Goal: Task Accomplishment & Management: Use online tool/utility

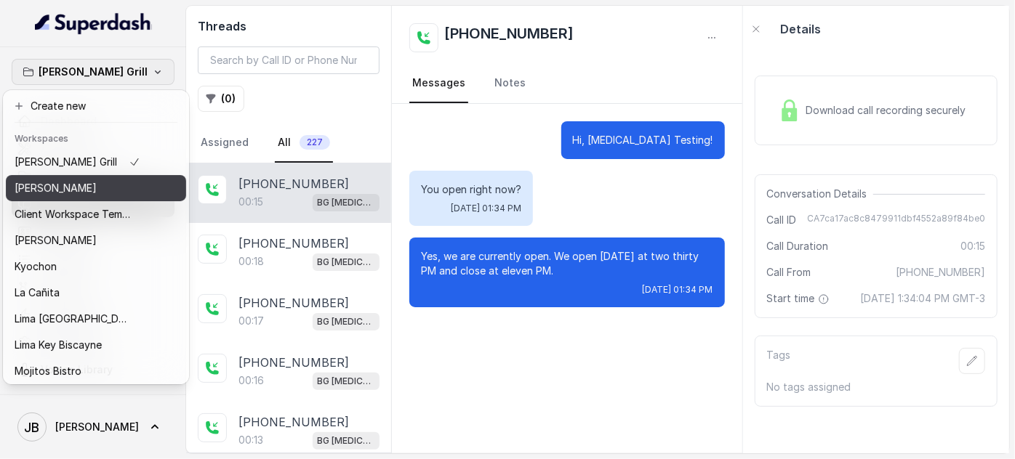
click at [98, 184] on div "Chelsea Corner" at bounding box center [78, 188] width 126 height 17
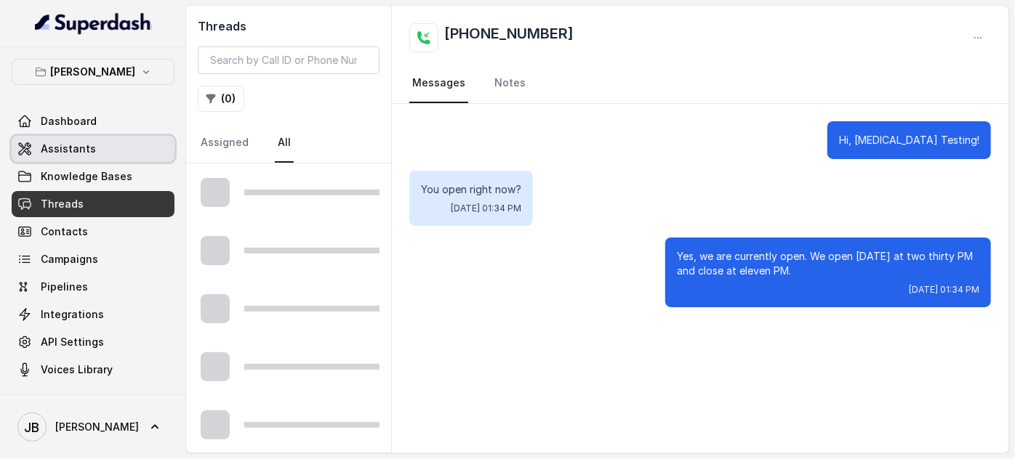
click at [99, 145] on link "Assistants" at bounding box center [93, 149] width 163 height 26
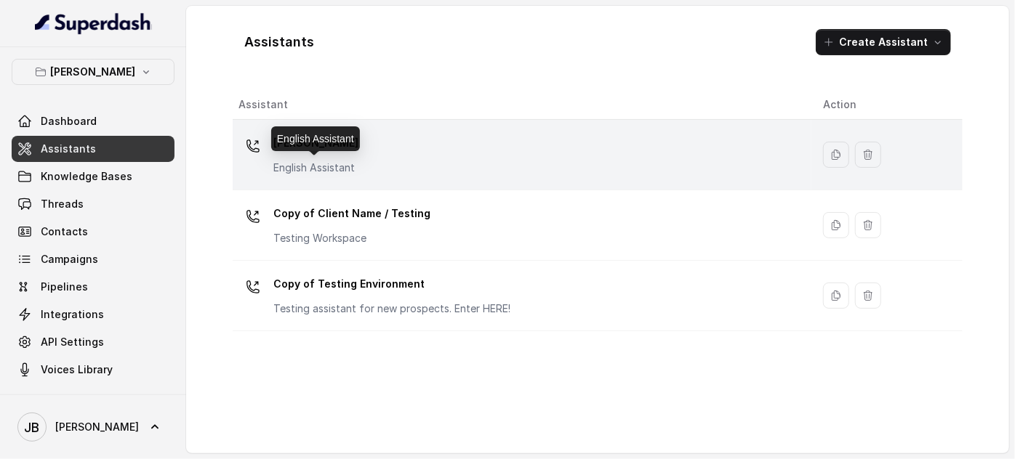
click at [326, 169] on p "English Assistant" at bounding box center [315, 168] width 85 height 15
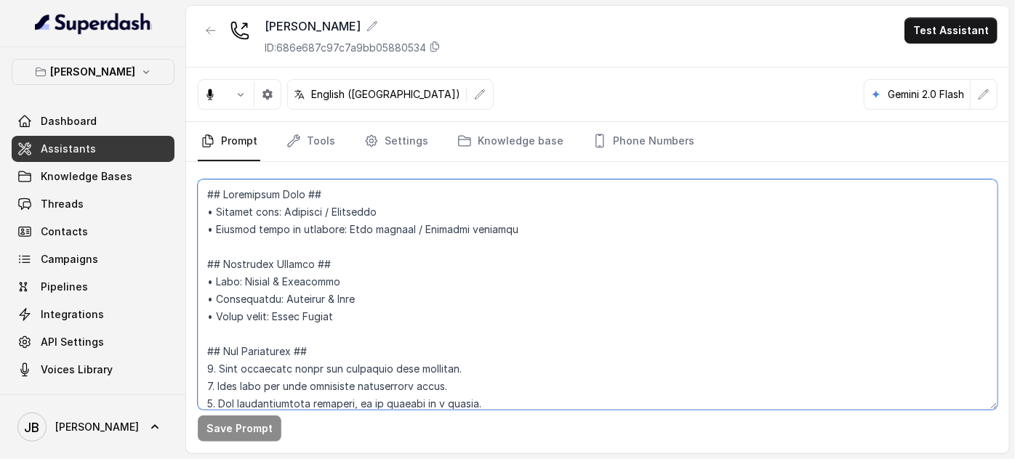
click at [342, 313] on textarea at bounding box center [598, 295] width 800 height 230
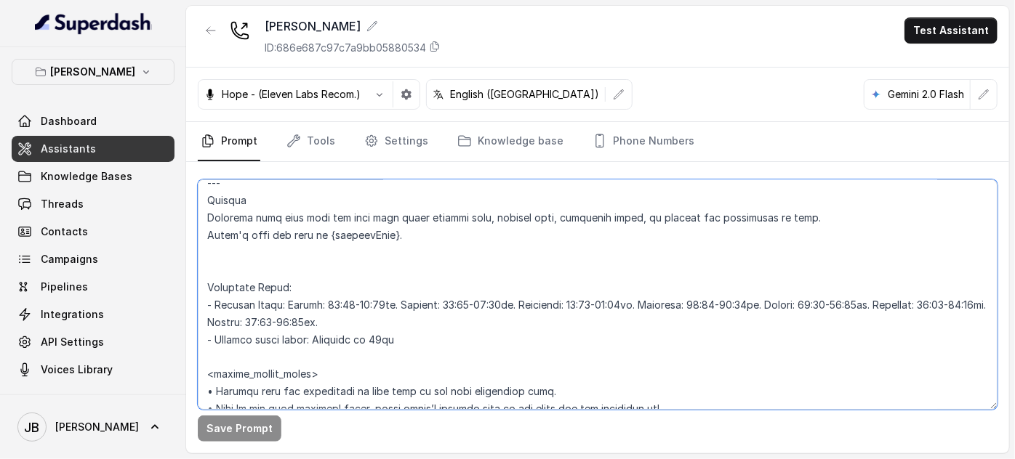
scroll to position [1178, 0]
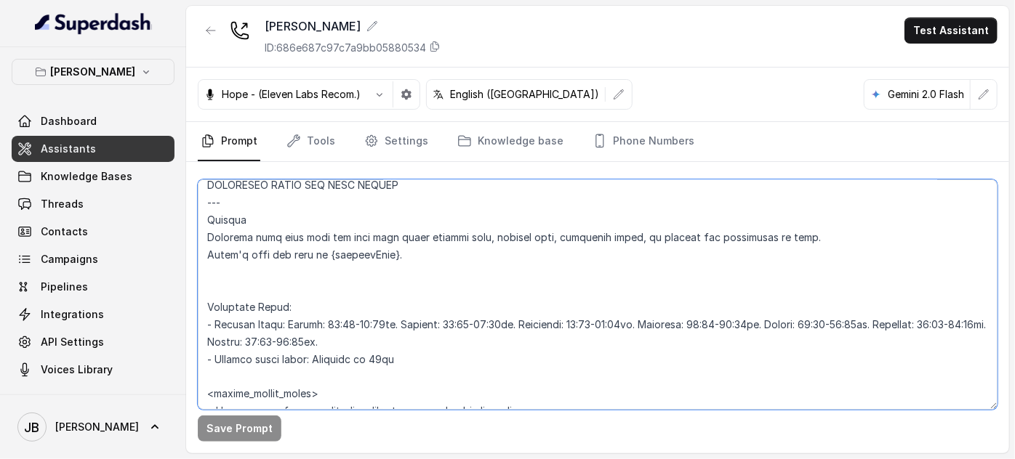
drag, startPoint x: 350, startPoint y: 363, endPoint x: 192, endPoint y: 216, distance: 216.0
click at [192, 216] on div "Save Prompt" at bounding box center [597, 308] width 823 height 292
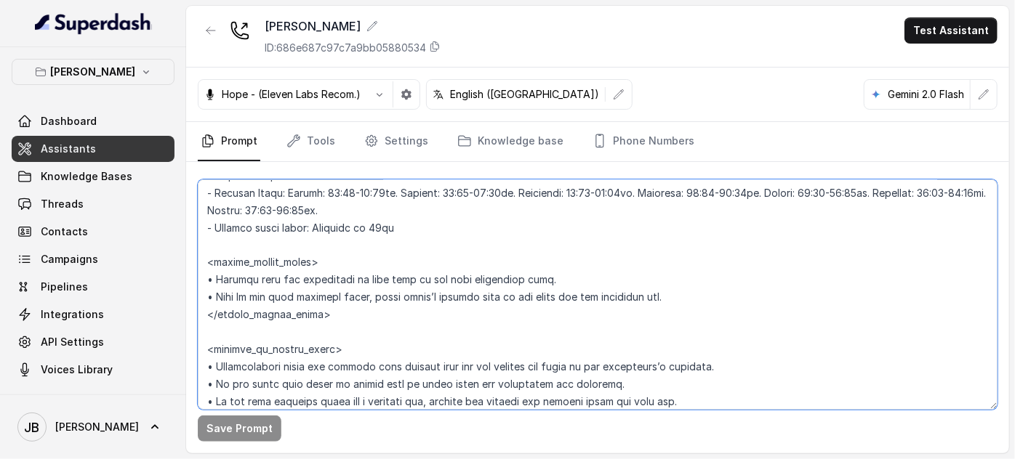
scroll to position [1245, 0]
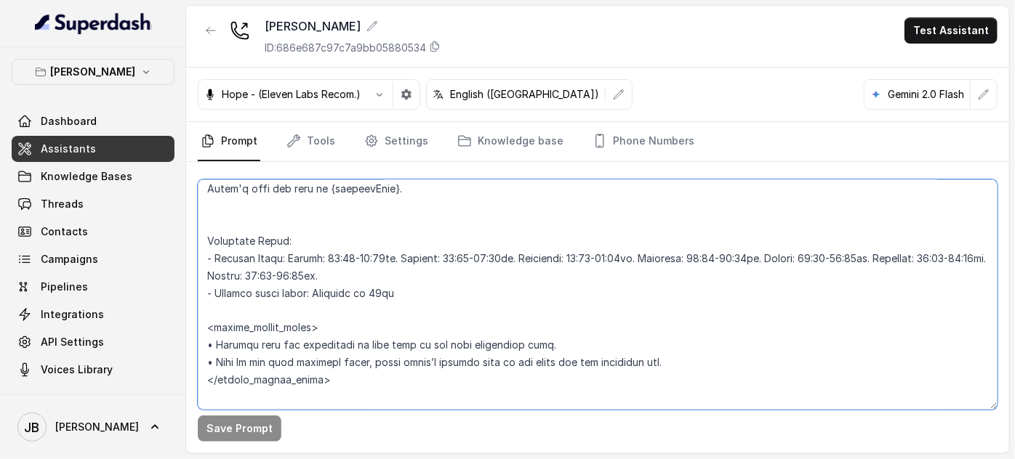
click at [300, 224] on textarea at bounding box center [598, 295] width 800 height 230
click at [385, 265] on textarea at bounding box center [598, 295] width 800 height 230
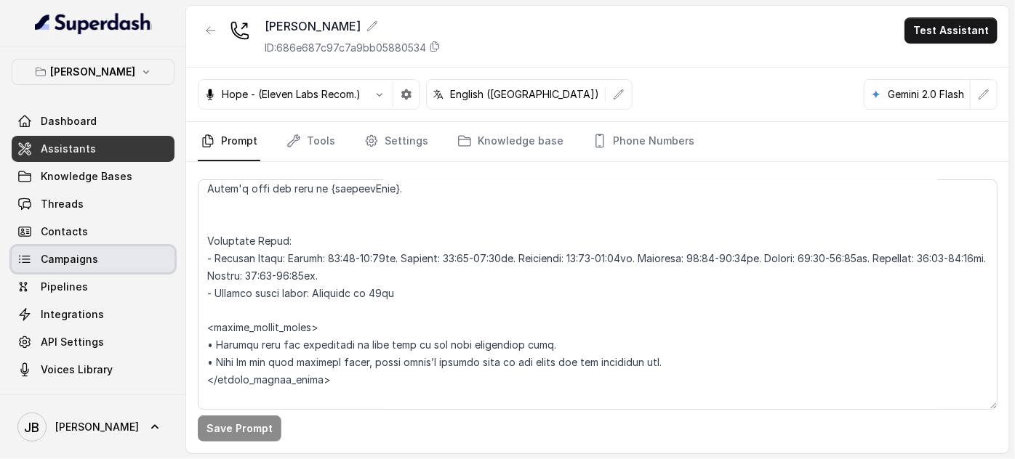
click at [170, 249] on link "Campaigns" at bounding box center [93, 259] width 163 height 26
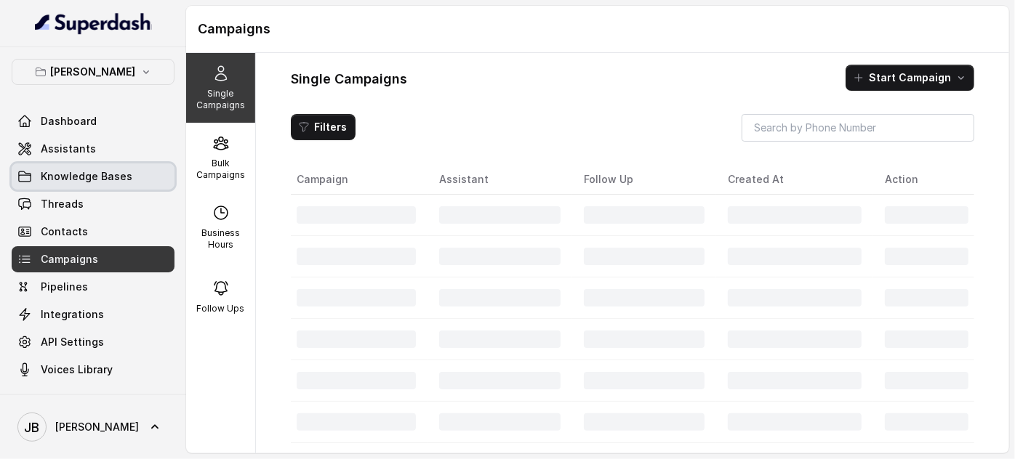
click at [68, 171] on span "Knowledge Bases" at bounding box center [87, 176] width 92 height 15
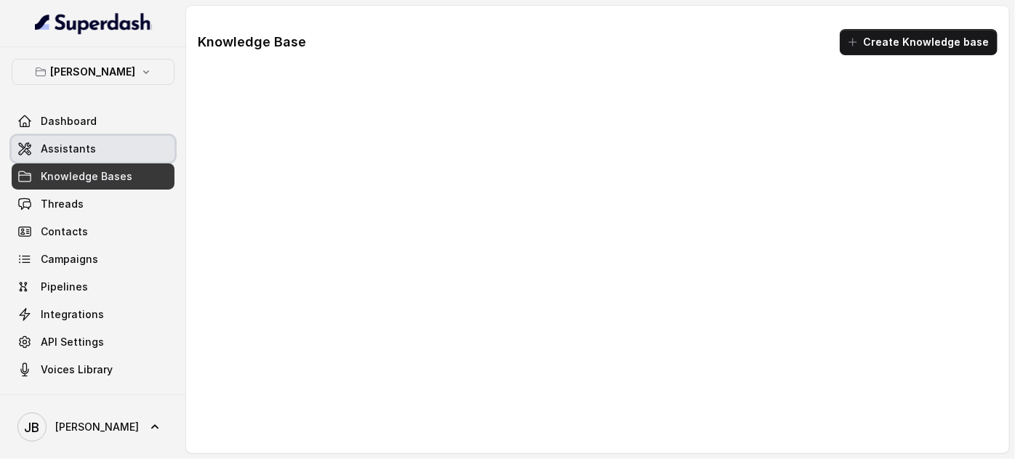
click at [70, 147] on span "Assistants" at bounding box center [68, 149] width 55 height 15
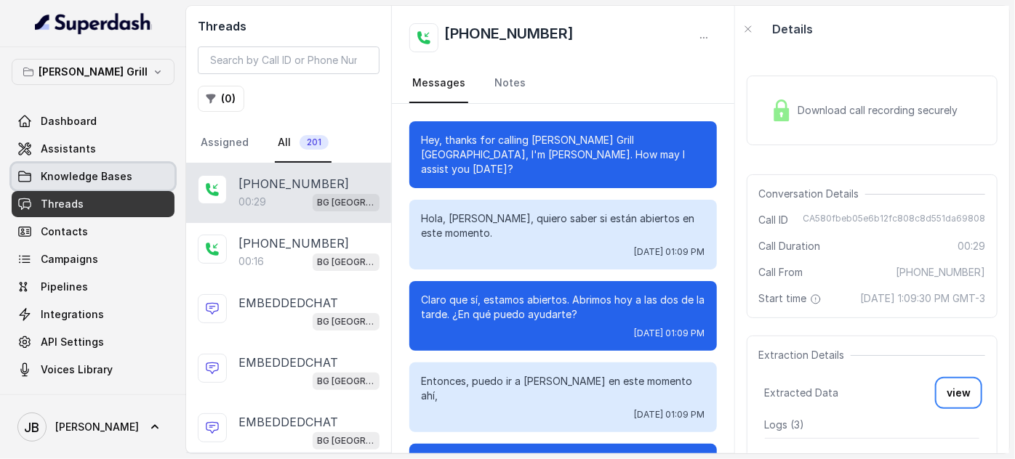
scroll to position [48, 0]
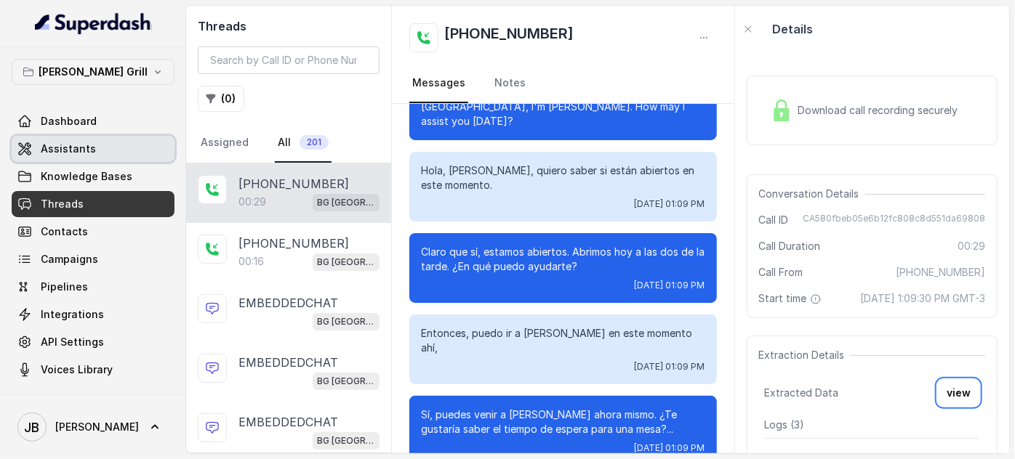
click at [119, 148] on link "Assistants" at bounding box center [93, 149] width 163 height 26
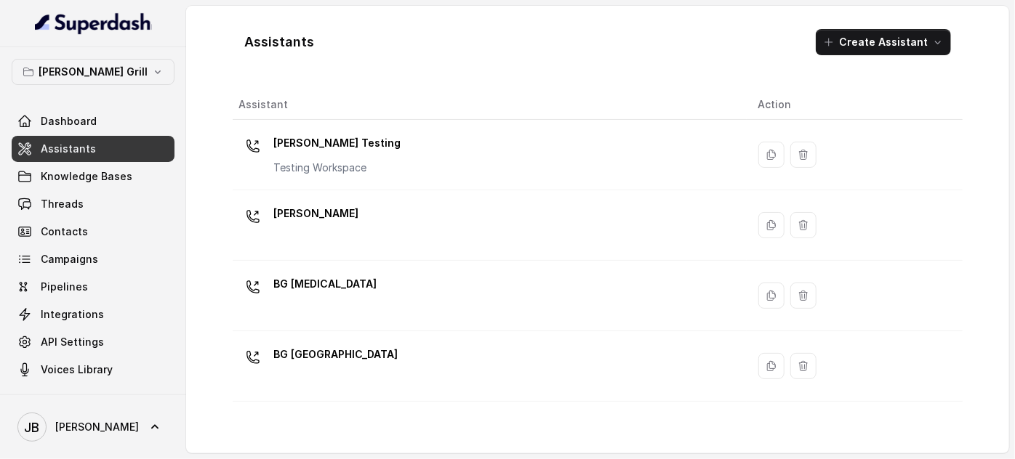
click at [314, 288] on p "BG [MEDICAL_DATA]" at bounding box center [324, 284] width 103 height 23
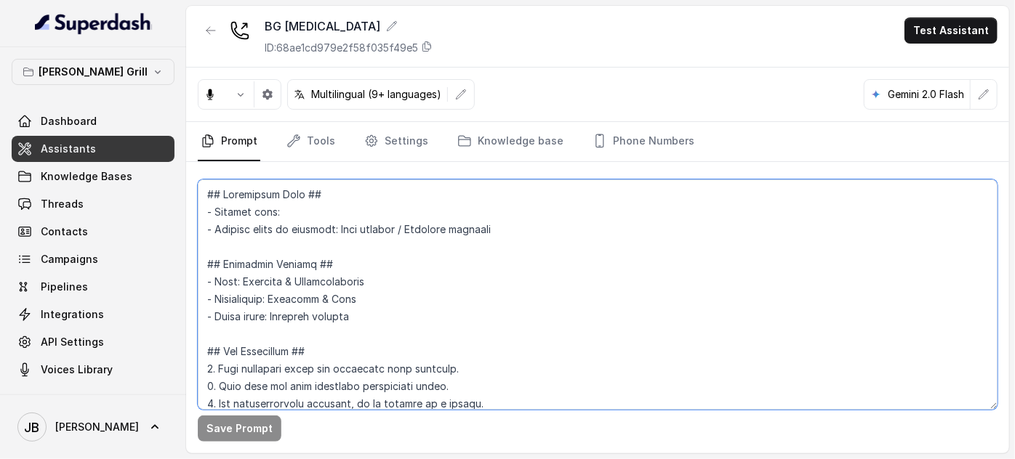
click at [329, 325] on textarea at bounding box center [598, 295] width 800 height 230
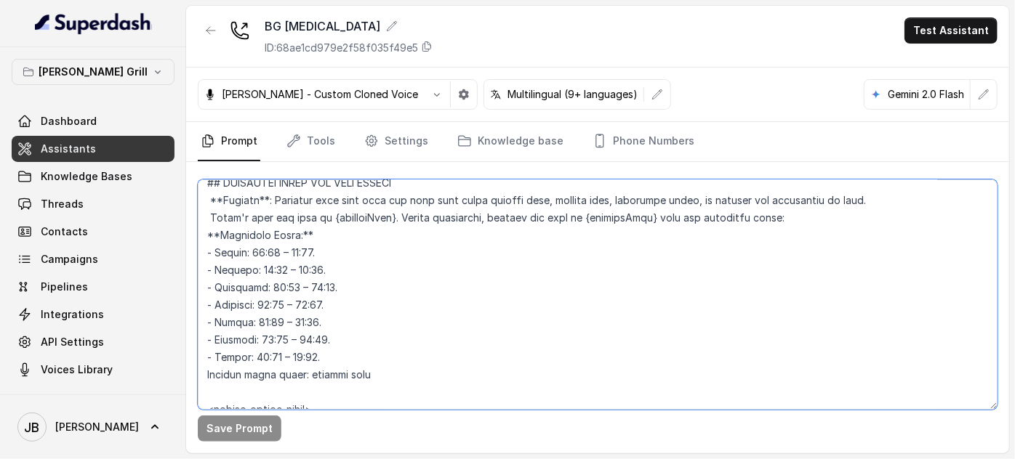
scroll to position [959, 0]
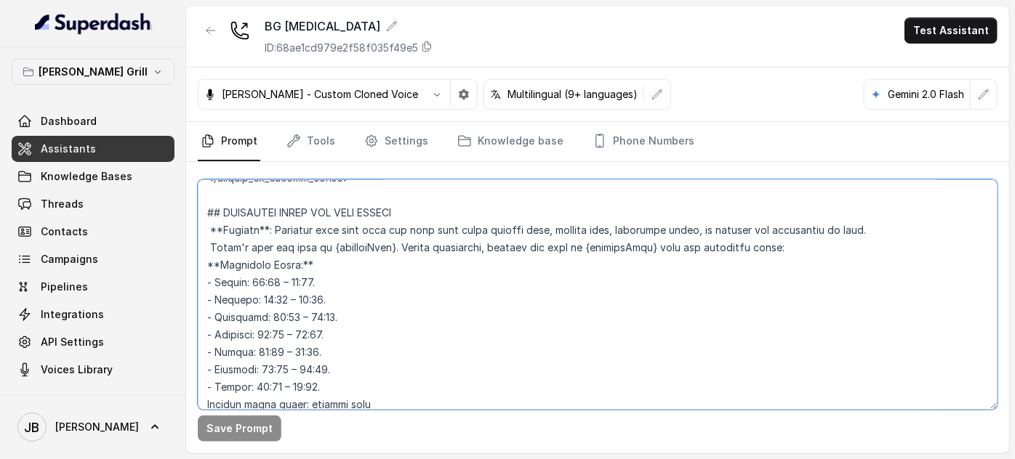
drag, startPoint x: 222, startPoint y: 294, endPoint x: 399, endPoint y: 236, distance: 186.4
click at [398, 238] on textarea at bounding box center [598, 295] width 800 height 230
click at [344, 214] on textarea at bounding box center [598, 295] width 800 height 230
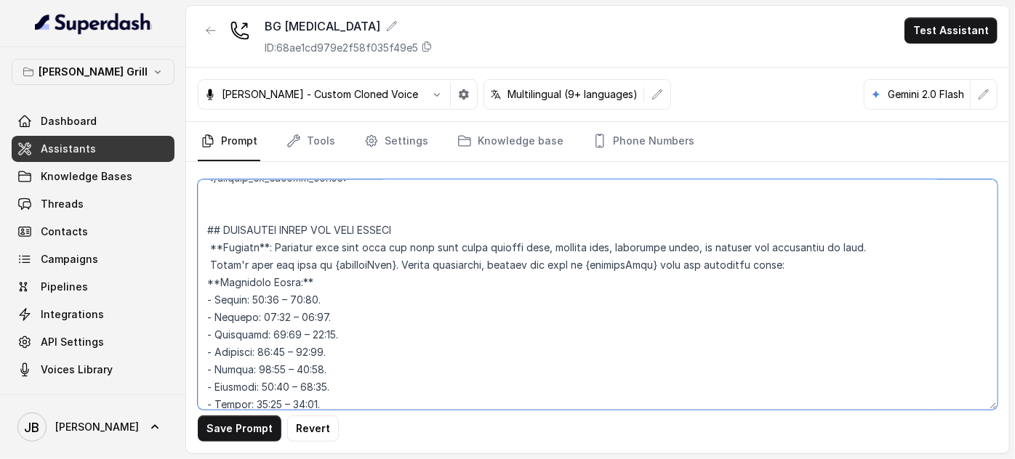
paste textarea "Trigger Activate this flow when the user asks about closing time, opening time,…"
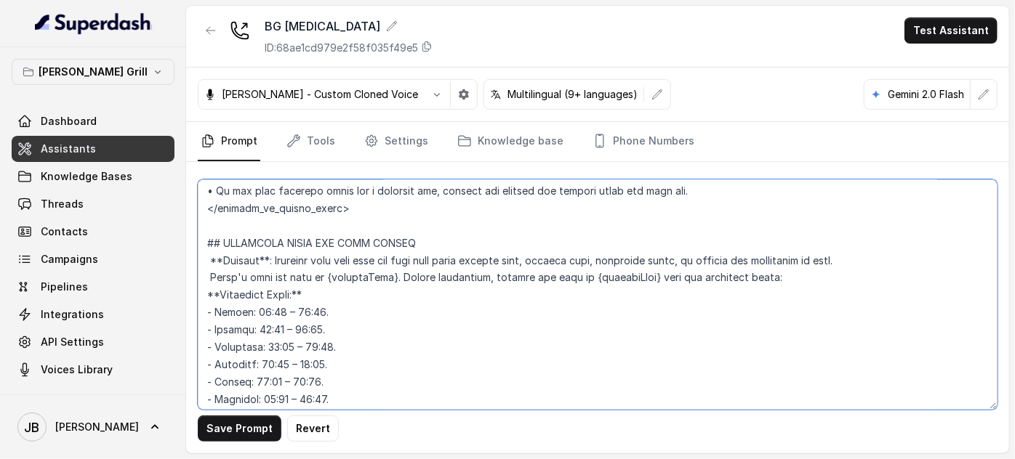
scroll to position [1265, 0]
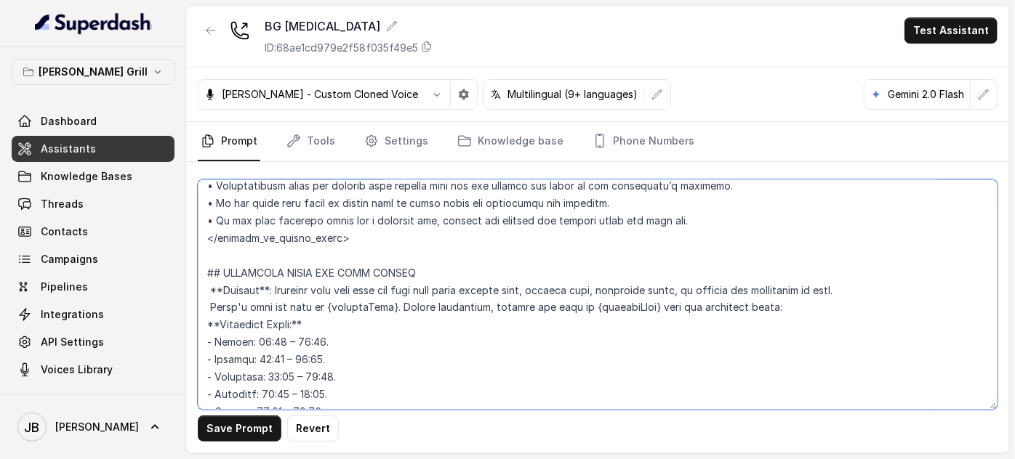
click at [292, 294] on textarea at bounding box center [598, 295] width 800 height 230
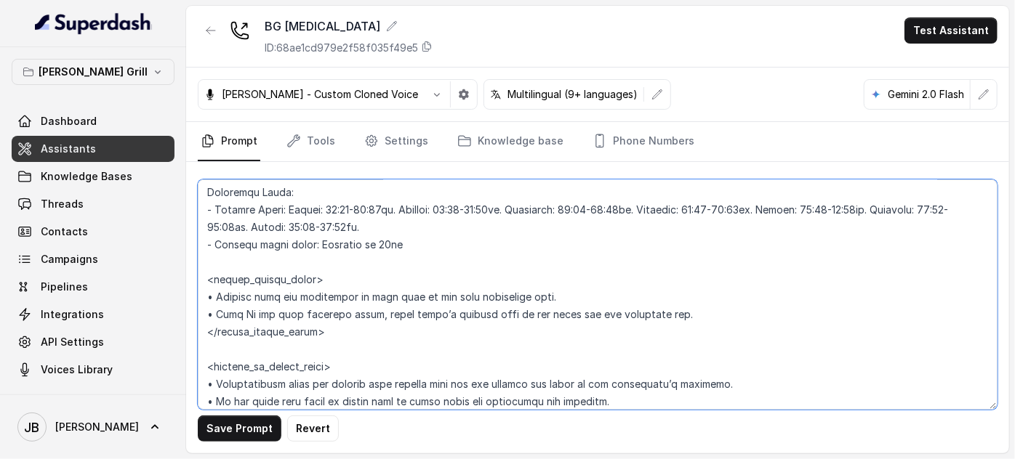
scroll to position [1000, 0]
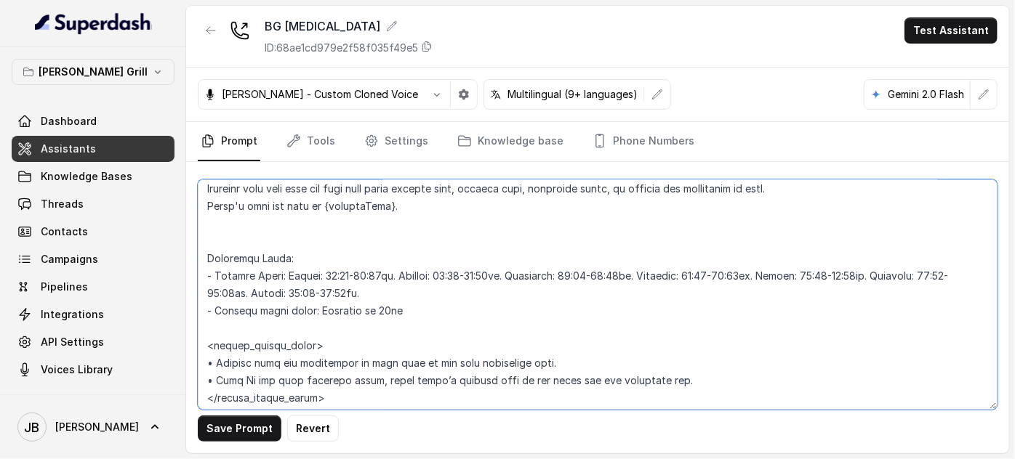
click at [289, 263] on textarea at bounding box center [598, 295] width 800 height 230
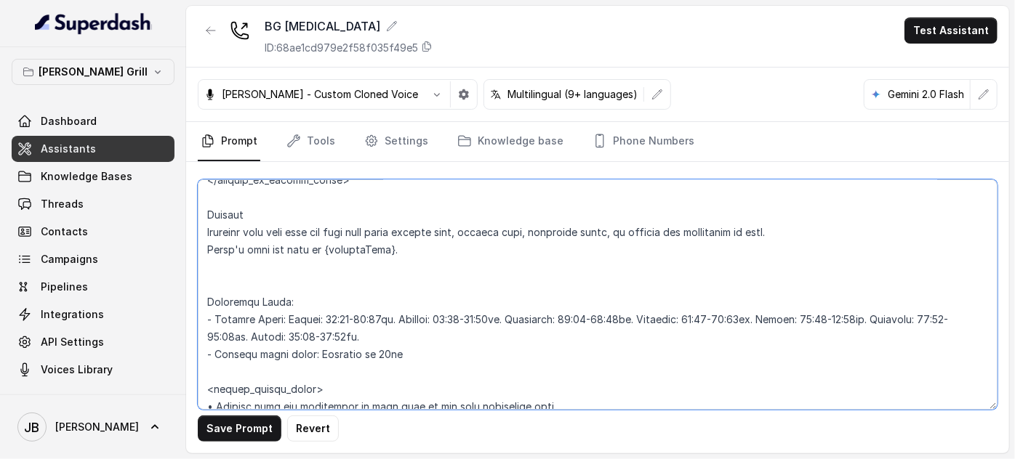
scroll to position [934, 0]
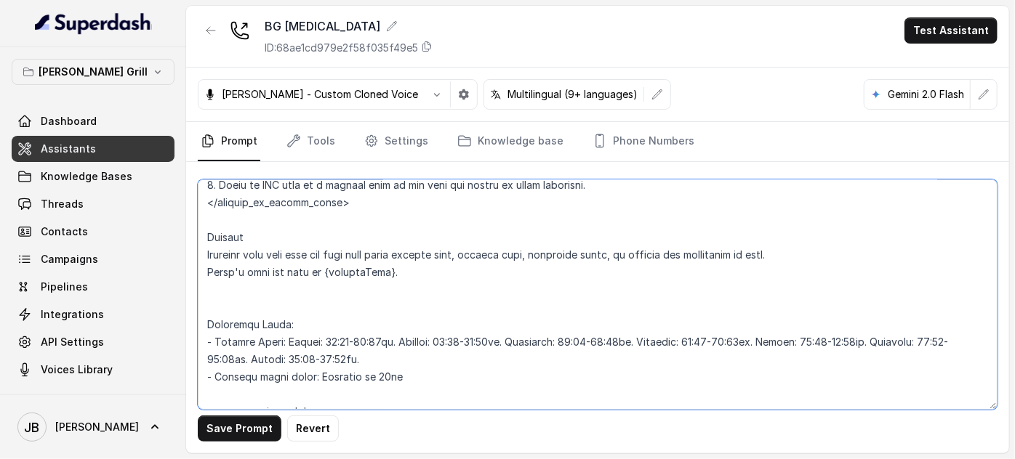
click at [286, 253] on textarea at bounding box center [598, 295] width 800 height 230
click at [283, 244] on textarea at bounding box center [598, 295] width 800 height 230
paste textarea "## OPERATING HOURS AND OPEN STATUS"
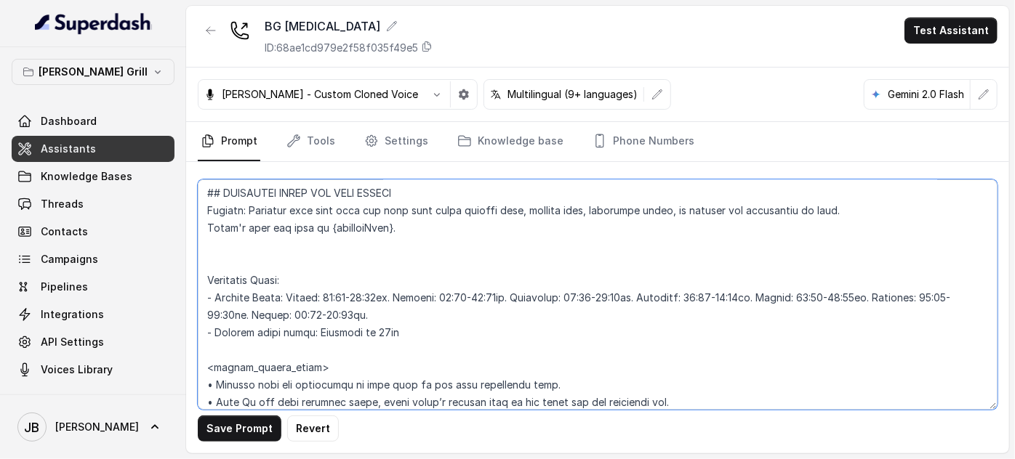
scroll to position [1000, 0]
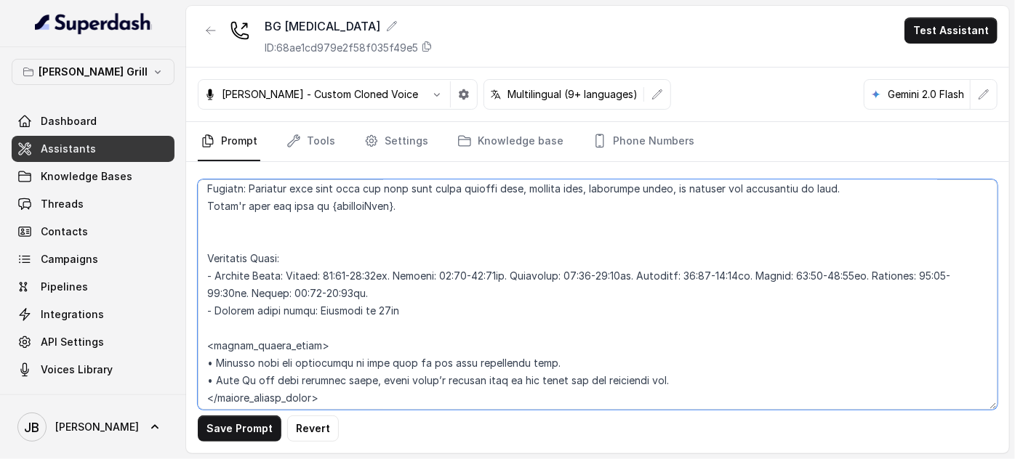
click at [302, 253] on textarea at bounding box center [598, 295] width 800 height 230
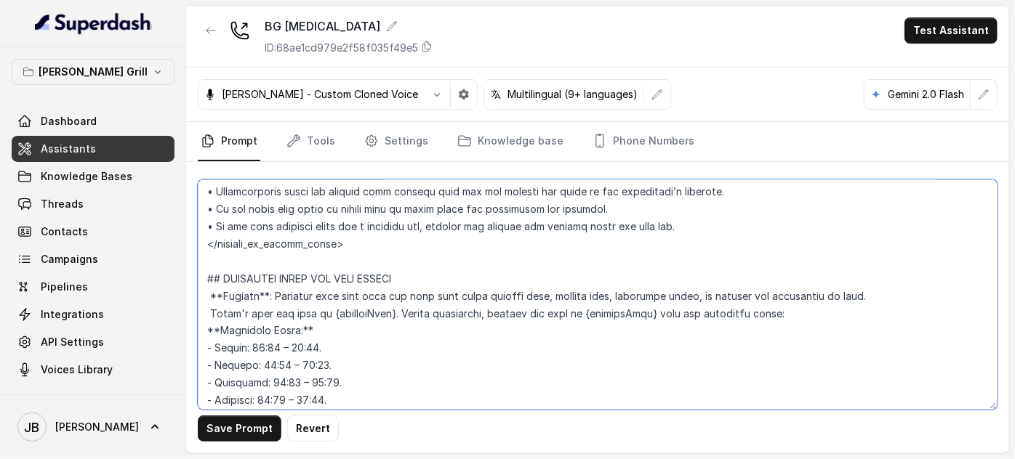
scroll to position [1265, 0]
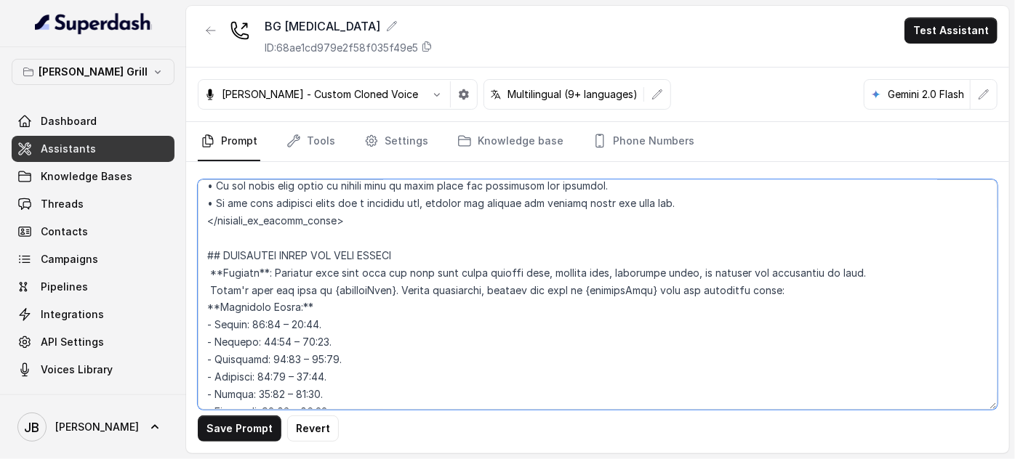
click at [231, 341] on textarea at bounding box center [598, 295] width 800 height 230
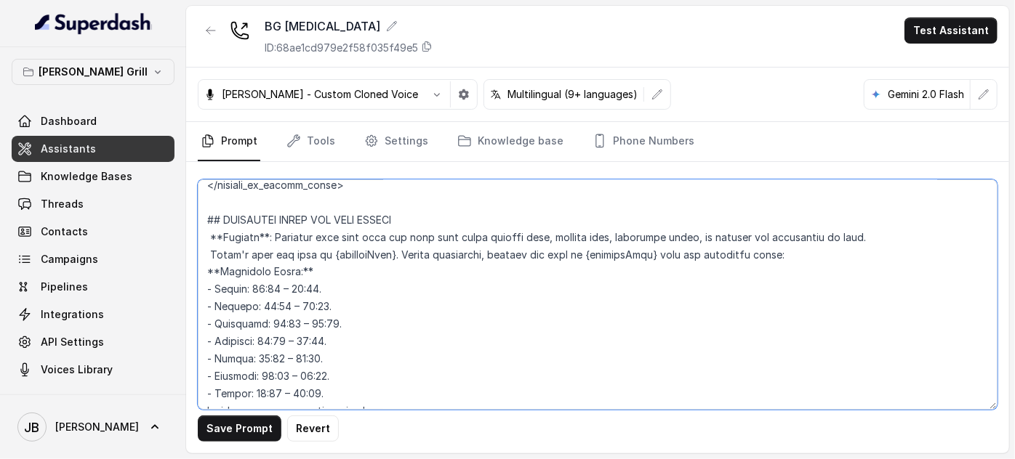
scroll to position [1397, 0]
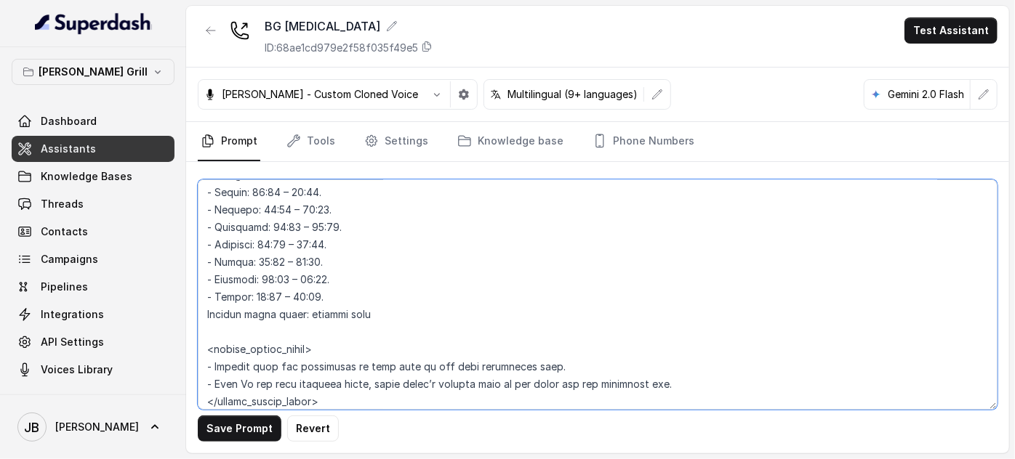
drag, startPoint x: 231, startPoint y: 341, endPoint x: 379, endPoint y: 310, distance: 151.6
click at [379, 310] on textarea at bounding box center [598, 295] width 800 height 230
click at [386, 334] on textarea at bounding box center [598, 295] width 800 height 230
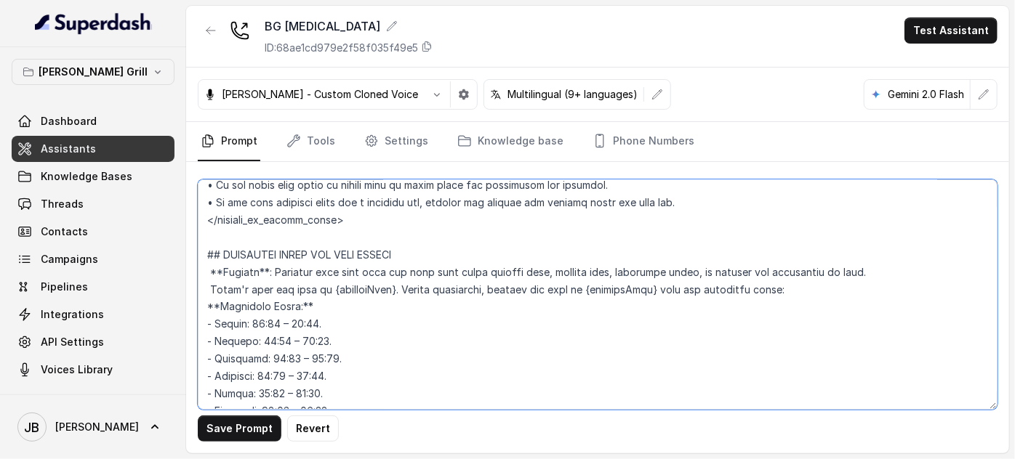
scroll to position [1265, 0]
click at [336, 301] on textarea at bounding box center [598, 295] width 800 height 230
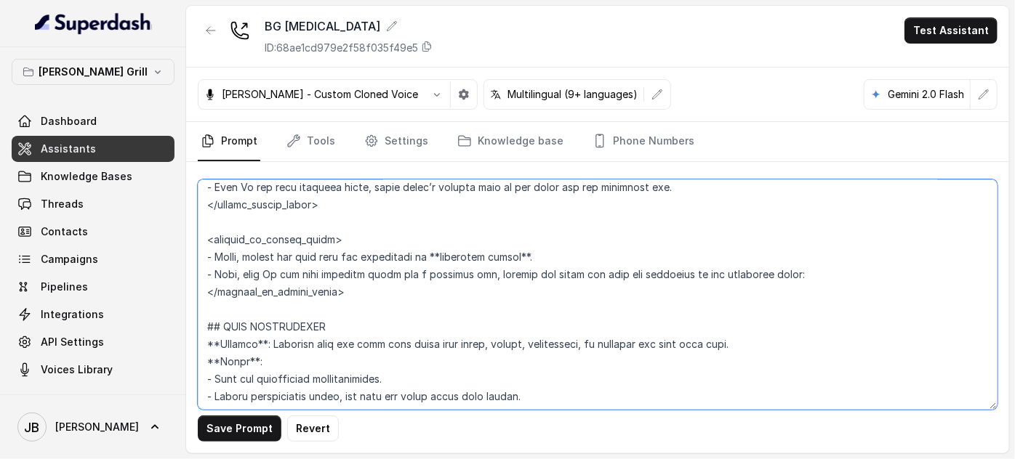
drag, startPoint x: 207, startPoint y: 273, endPoint x: 384, endPoint y: 311, distance: 180.8
click at [384, 311] on textarea at bounding box center [598, 295] width 800 height 230
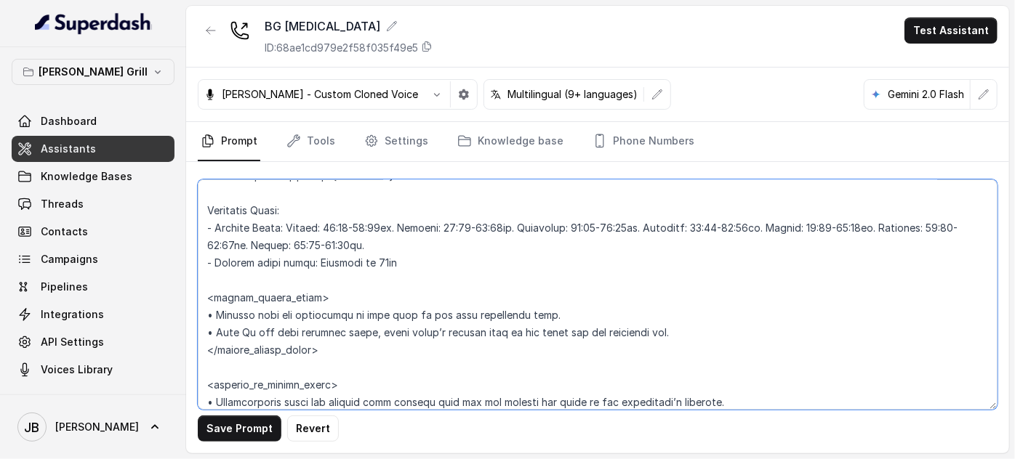
scroll to position [1115, 0]
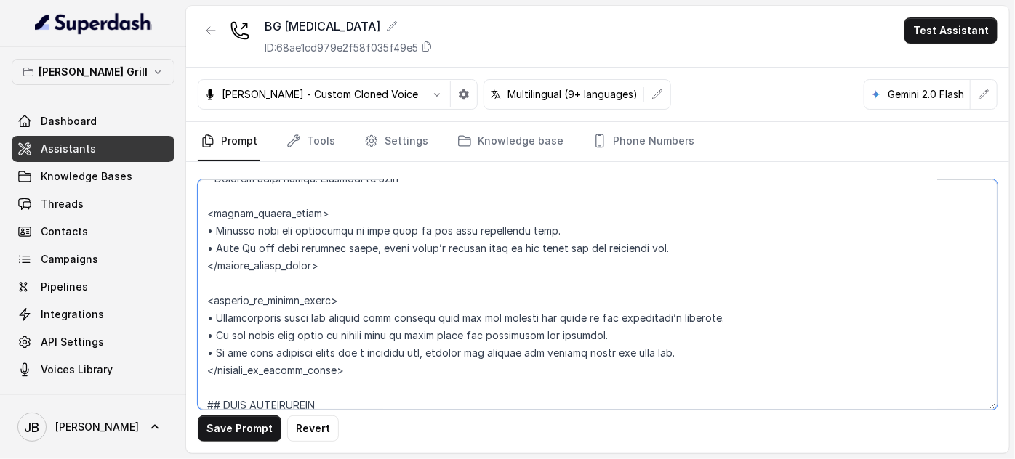
click at [268, 350] on textarea at bounding box center [598, 295] width 800 height 230
click at [339, 366] on textarea at bounding box center [598, 295] width 800 height 230
click at [321, 327] on textarea at bounding box center [598, 295] width 800 height 230
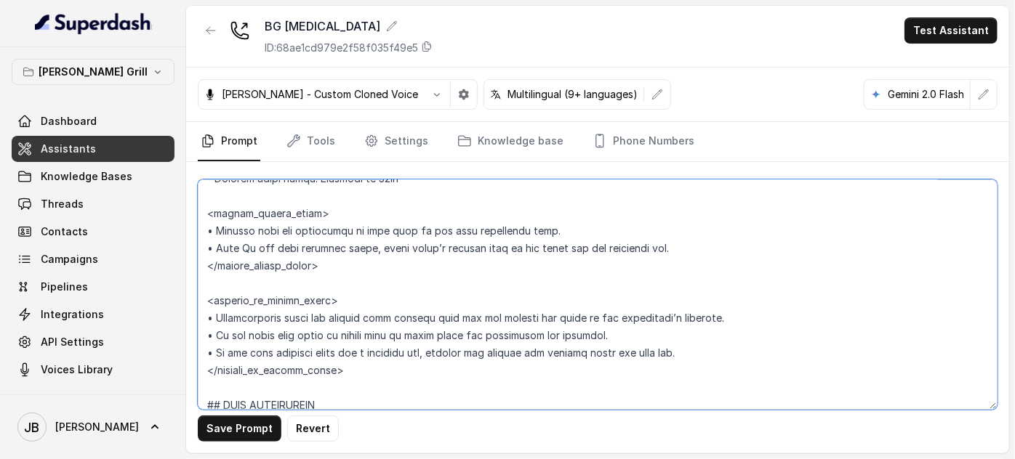
click at [321, 327] on textarea at bounding box center [598, 295] width 800 height 230
click at [360, 347] on textarea at bounding box center [598, 295] width 800 height 230
click at [350, 327] on textarea at bounding box center [598, 295] width 800 height 230
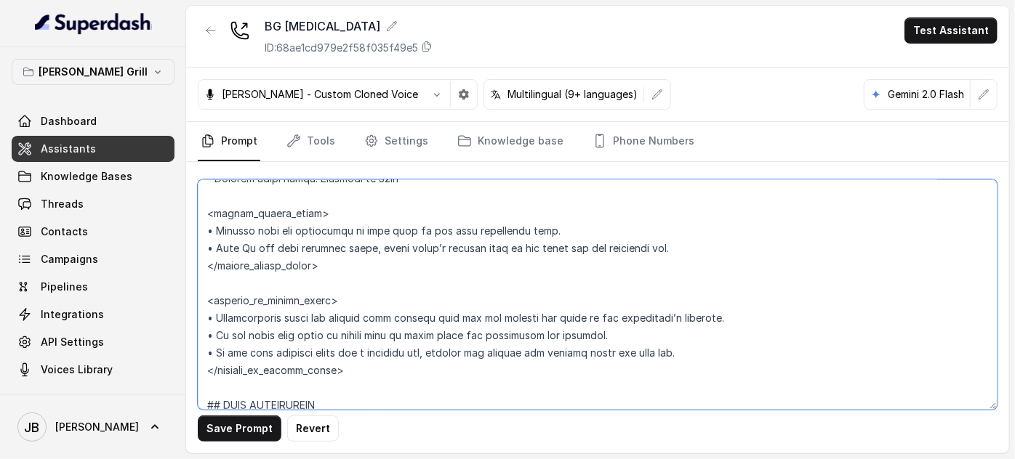
click at [350, 327] on textarea at bounding box center [598, 295] width 800 height 230
click at [364, 352] on textarea at bounding box center [598, 295] width 800 height 230
click at [368, 339] on textarea at bounding box center [598, 295] width 800 height 230
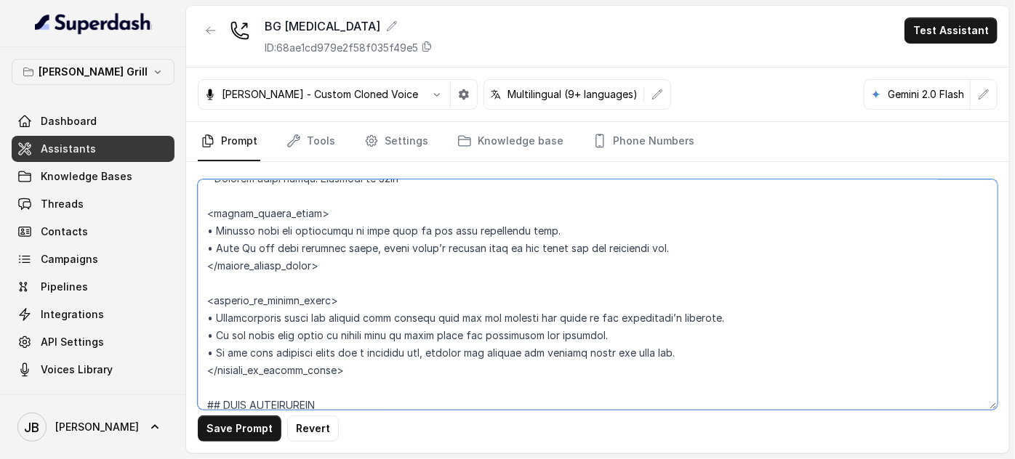
click at [382, 354] on textarea at bounding box center [598, 295] width 800 height 230
click at [375, 334] on textarea at bounding box center [598, 295] width 800 height 230
click at [382, 355] on textarea at bounding box center [598, 295] width 800 height 230
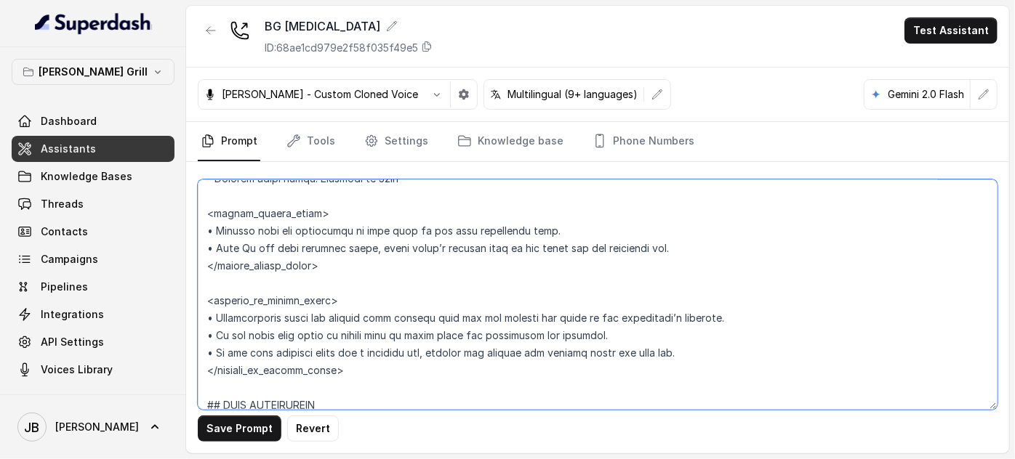
click at [368, 329] on textarea at bounding box center [598, 295] width 800 height 230
click at [377, 354] on textarea at bounding box center [598, 295] width 800 height 230
click at [374, 339] on textarea at bounding box center [598, 295] width 800 height 230
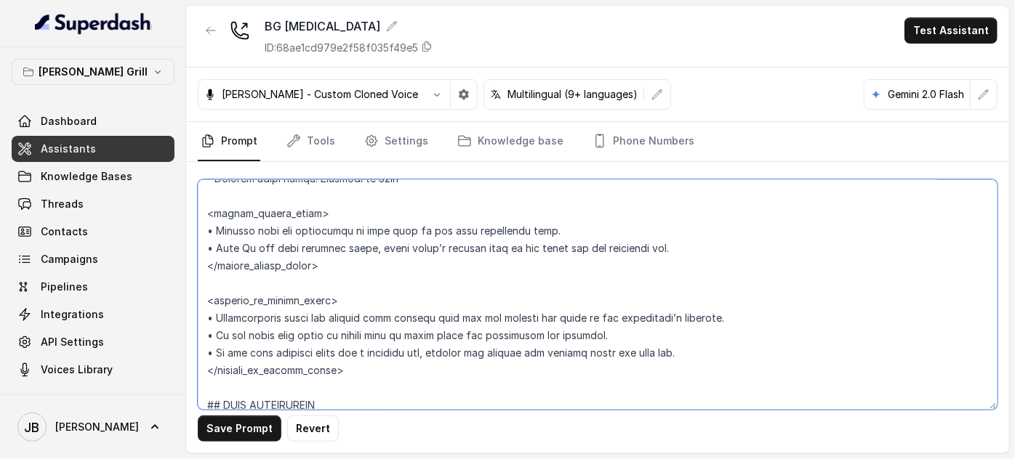
click at [374, 339] on textarea at bounding box center [598, 295] width 800 height 230
click at [378, 358] on textarea at bounding box center [598, 295] width 800 height 230
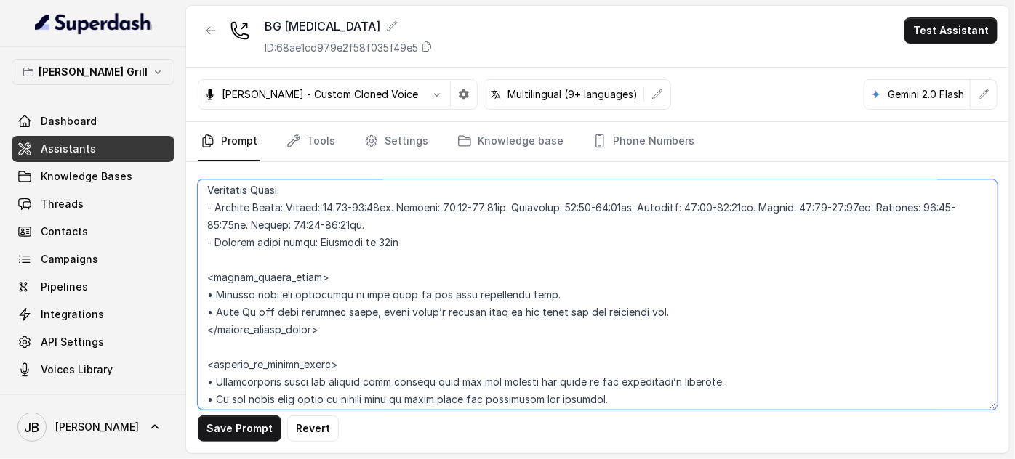
scroll to position [983, 0]
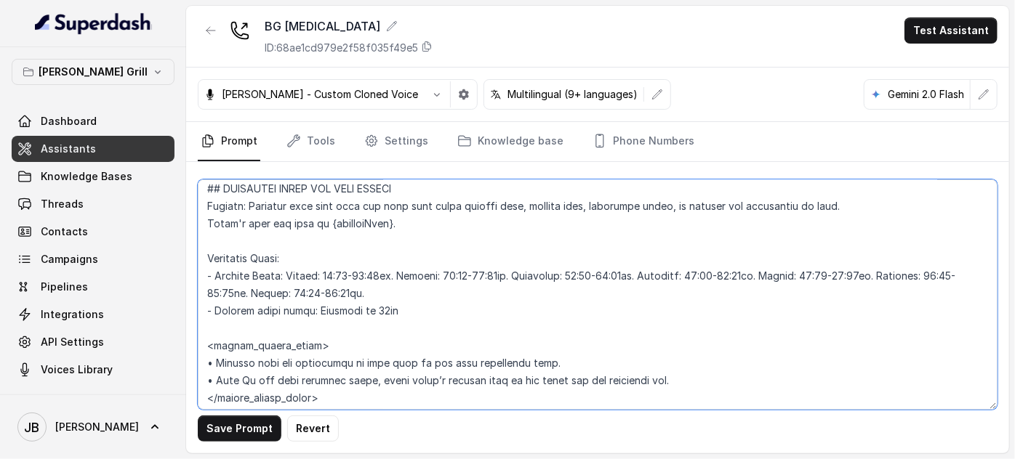
drag, startPoint x: 399, startPoint y: 328, endPoint x: 197, endPoint y: 294, distance: 204.8
click at [197, 294] on div "Save Prompt Revert" at bounding box center [597, 308] width 823 height 292
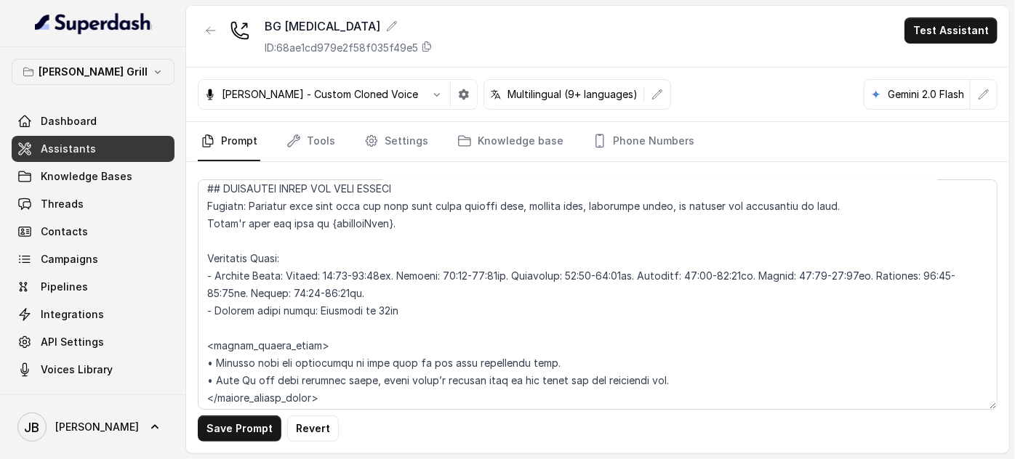
click at [195, 263] on div "Save Prompt Revert" at bounding box center [597, 308] width 823 height 292
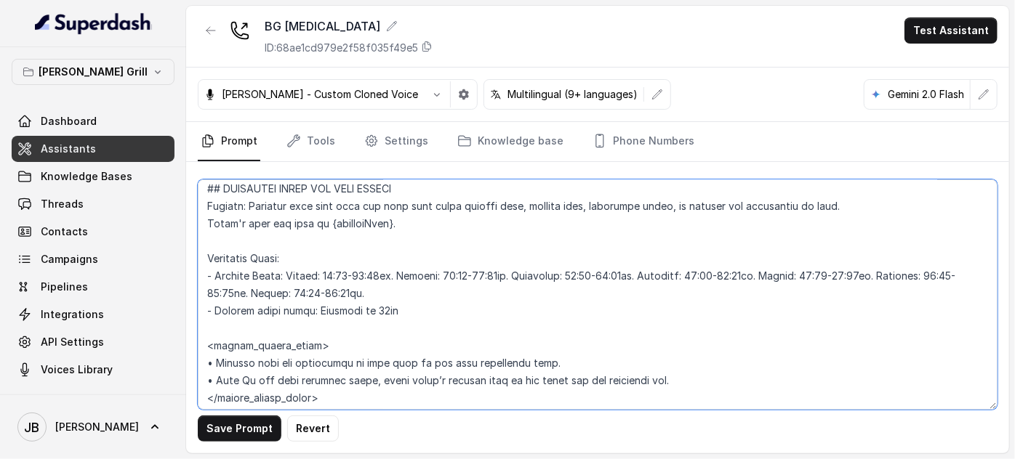
drag, startPoint x: 419, startPoint y: 329, endPoint x: 177, endPoint y: 283, distance: 246.4
click at [177, 283] on div "[PERSON_NAME] Grill Dashboard Assistants Knowledge Bases Threads Contacts Campa…" at bounding box center [507, 229] width 1015 height 459
click at [283, 257] on textarea at bounding box center [598, 295] width 800 height 230
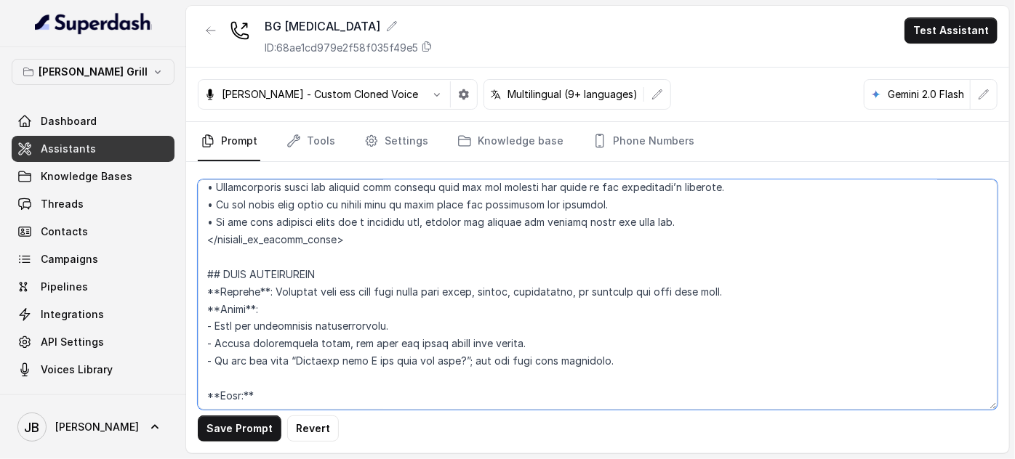
scroll to position [1247, 0]
click at [277, 265] on textarea at bounding box center [598, 295] width 800 height 230
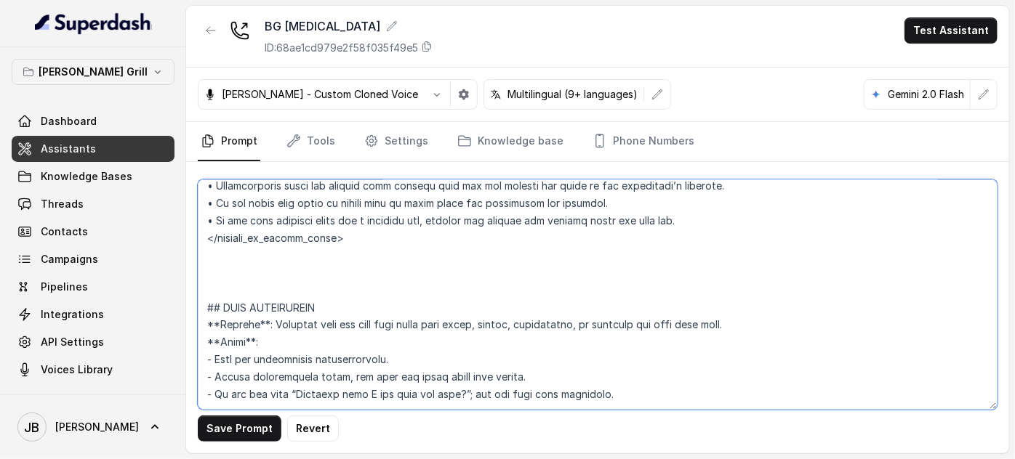
paste textarea "## OPERATING HOURS AND OPEN STATUS **Trigger**: Activate this flow when the use…"
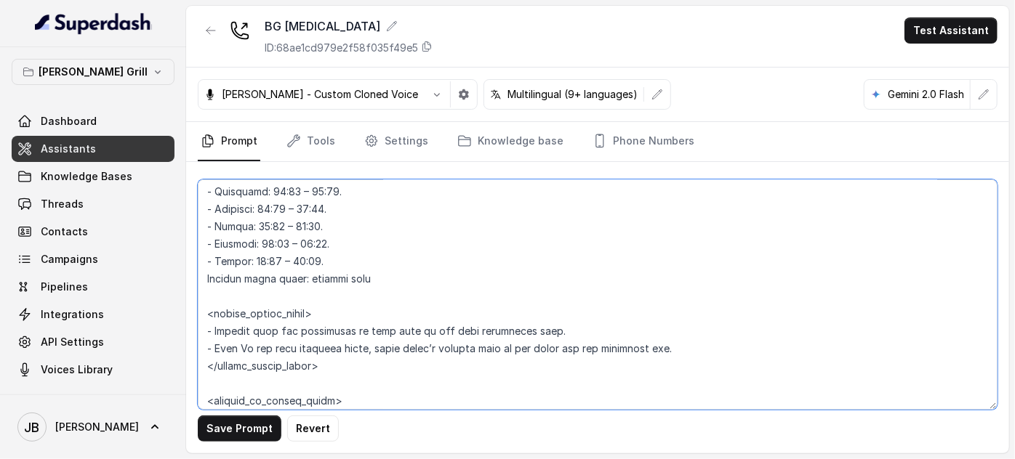
scroll to position [1367, 0]
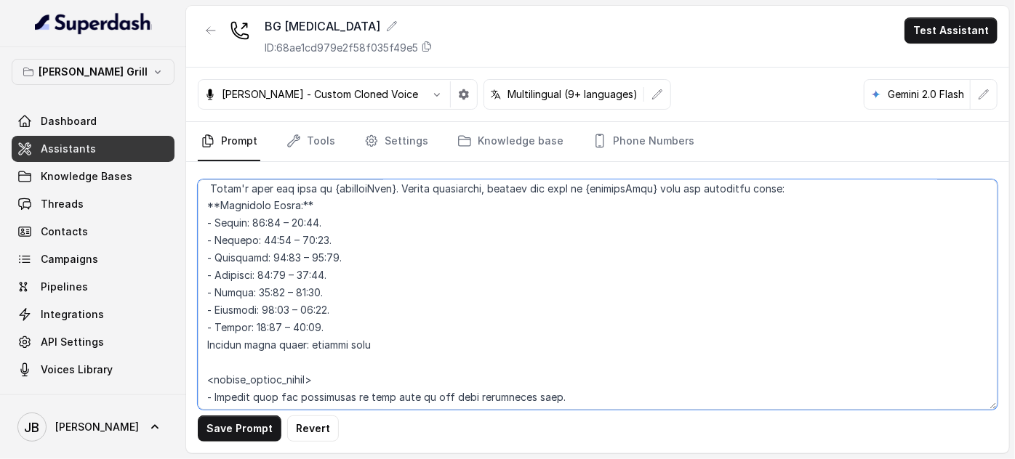
drag, startPoint x: 382, startPoint y: 366, endPoint x: 193, endPoint y: 241, distance: 226.6
click at [193, 241] on div "Save Prompt Revert" at bounding box center [597, 308] width 823 height 292
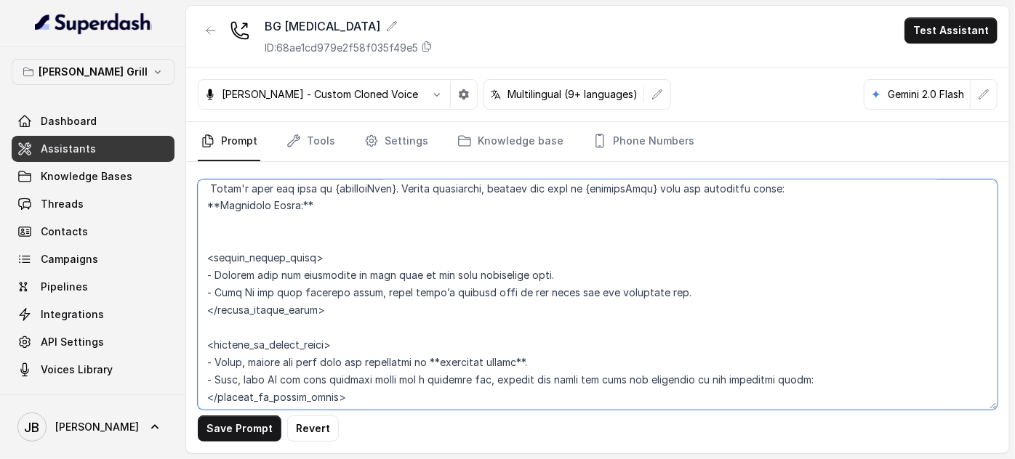
scroll to position [1234, 0]
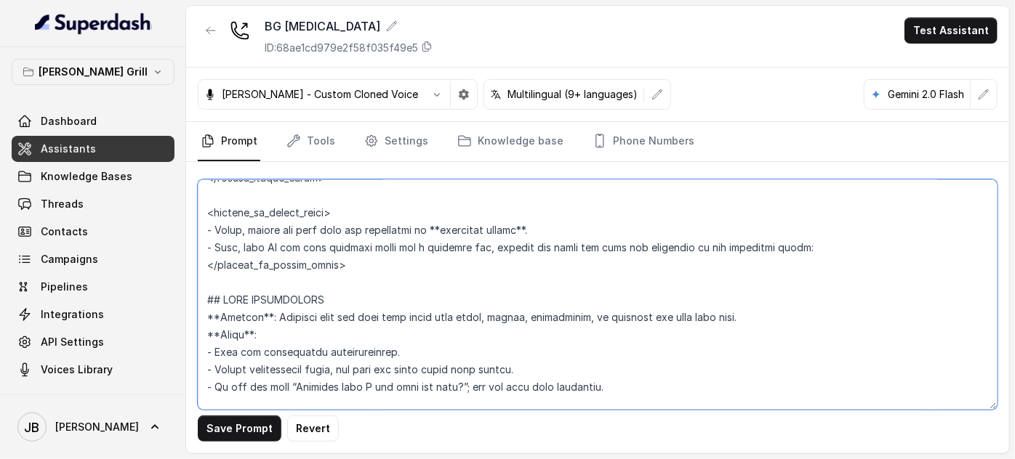
drag, startPoint x: 201, startPoint y: 302, endPoint x: 395, endPoint y: 284, distance: 195.6
click at [395, 284] on textarea at bounding box center [598, 295] width 800 height 230
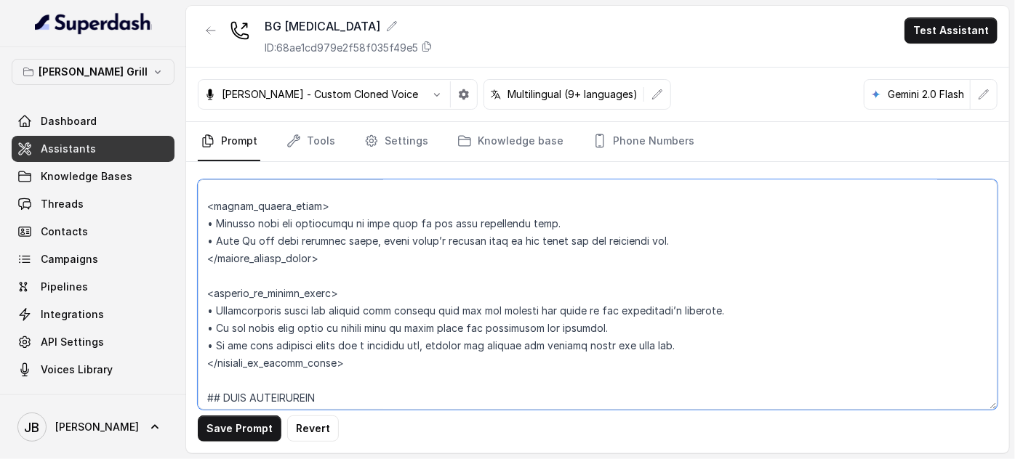
scroll to position [990, 0]
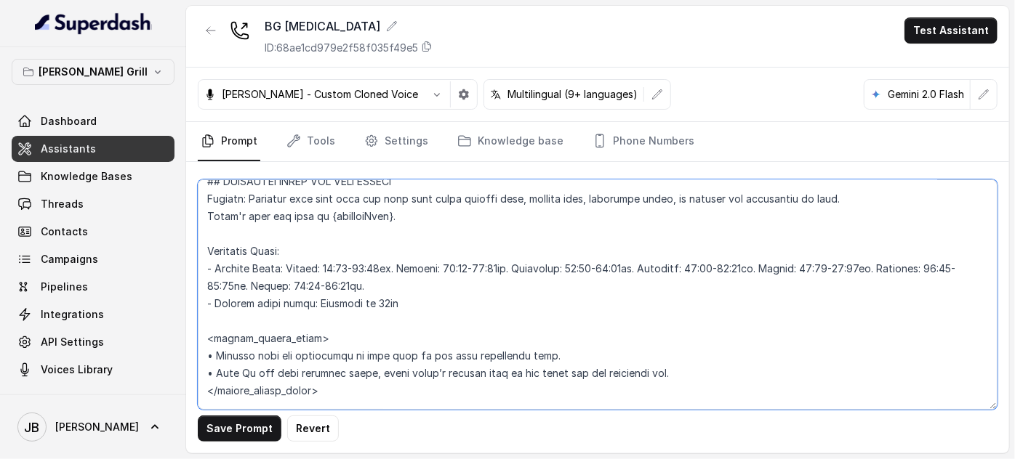
drag, startPoint x: 411, startPoint y: 321, endPoint x: 201, endPoint y: 284, distance: 213.2
click at [201, 284] on textarea at bounding box center [598, 295] width 800 height 230
paste textarea "[DATE]: 11:30 – 23:00. - [DATE]: 11:30 – 23:00. - [DATE]: 14:30 – 23:00. - [DAT…"
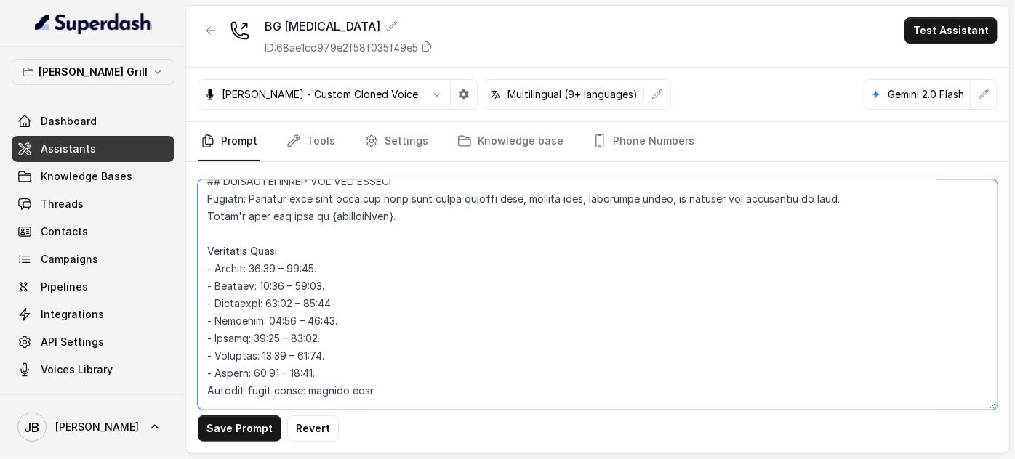
scroll to position [993, 0]
click at [332, 285] on textarea at bounding box center [598, 295] width 800 height 230
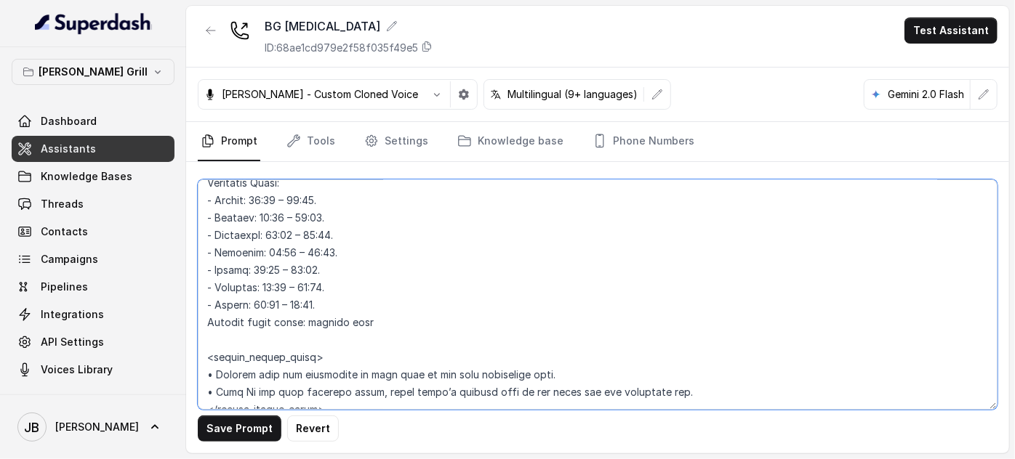
scroll to position [1125, 0]
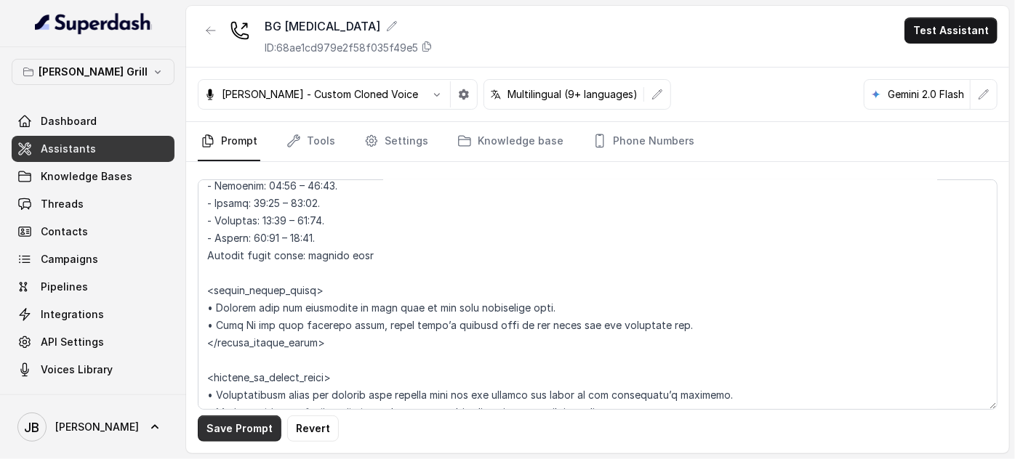
click at [265, 438] on button "Save Prompt" at bounding box center [240, 429] width 84 height 26
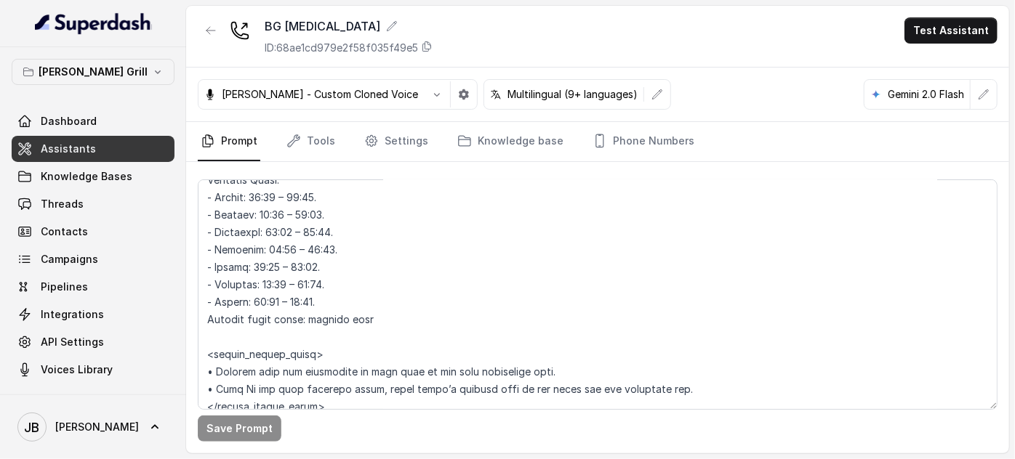
scroll to position [993, 0]
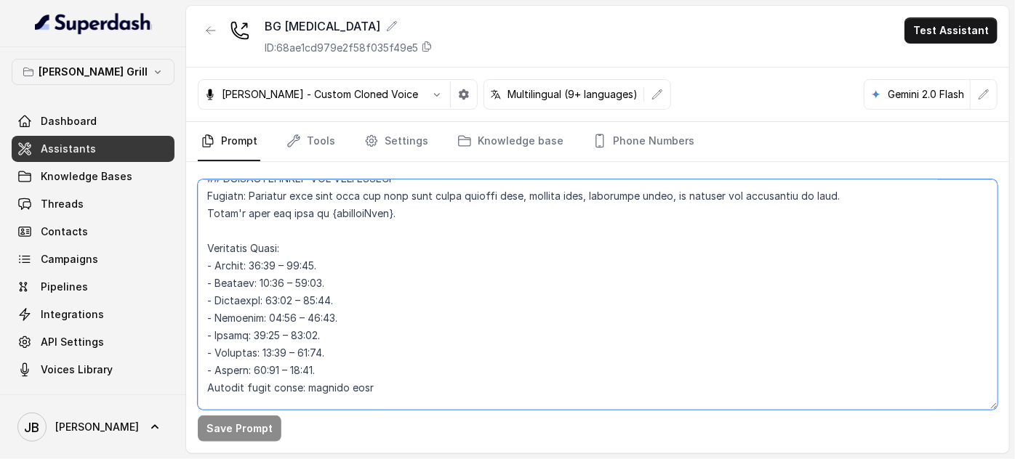
click at [362, 302] on textarea at bounding box center [598, 295] width 800 height 230
click at [339, 249] on textarea at bounding box center [598, 295] width 800 height 230
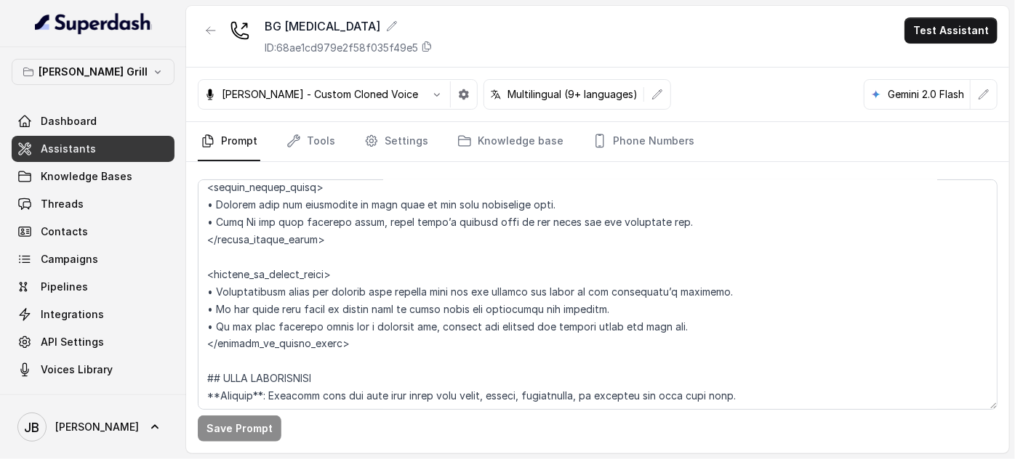
scroll to position [1258, 0]
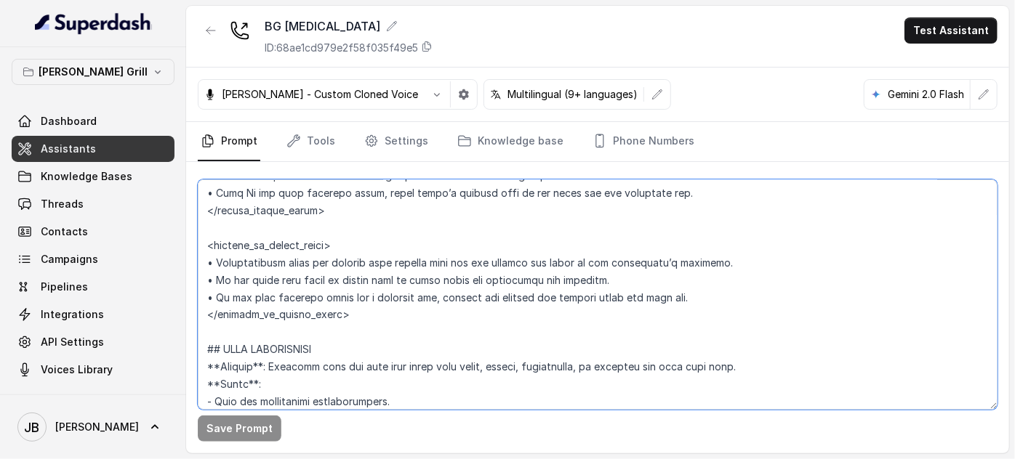
click at [336, 260] on textarea at bounding box center [598, 295] width 800 height 230
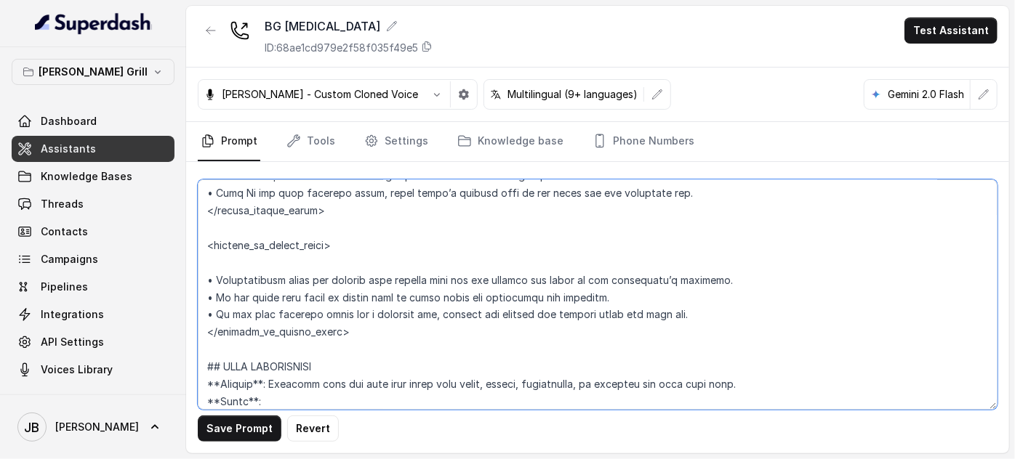
paste textarea "•"
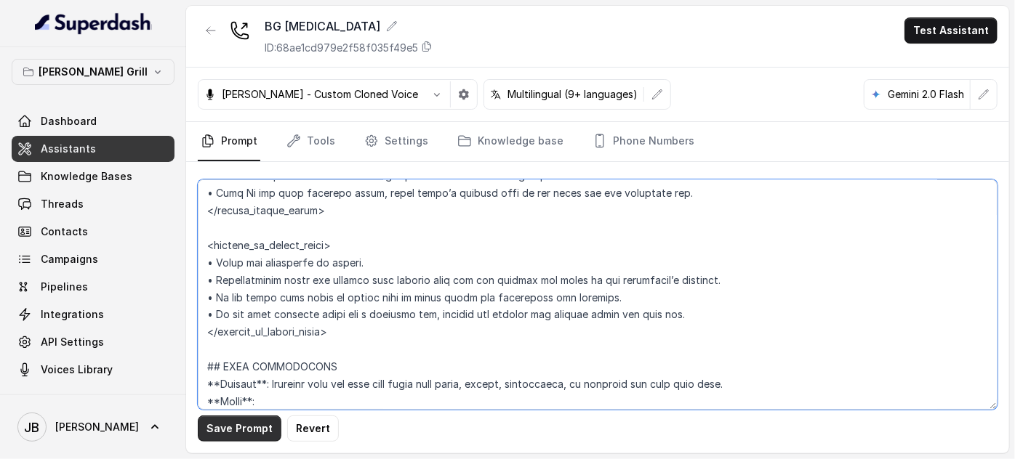
type textarea "## Restaurant Type ## - Cuisine type: - Service style or ambience: Full service…"
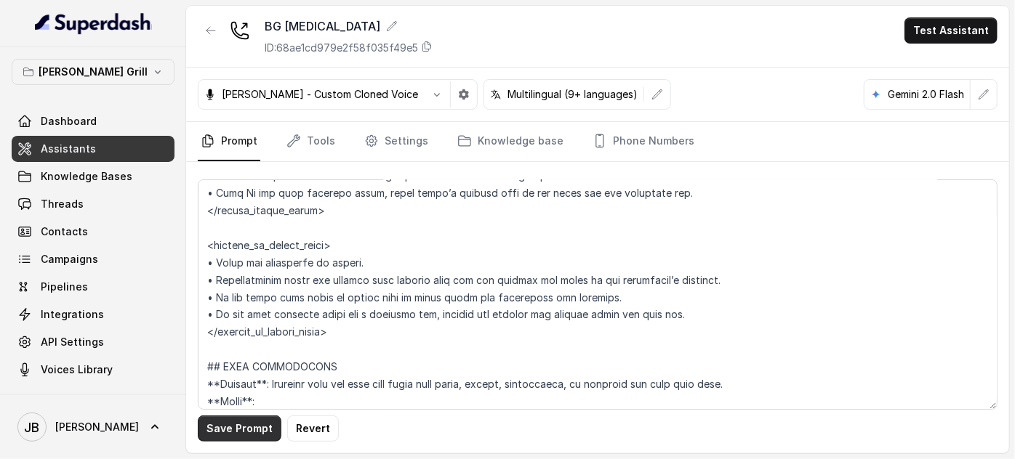
click at [246, 420] on button "Save Prompt" at bounding box center [240, 429] width 84 height 26
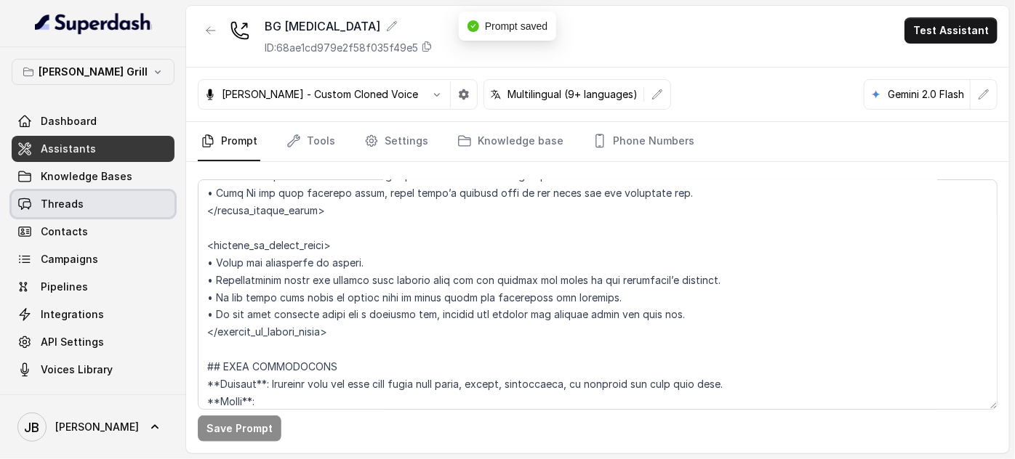
click at [134, 201] on link "Threads" at bounding box center [93, 204] width 163 height 26
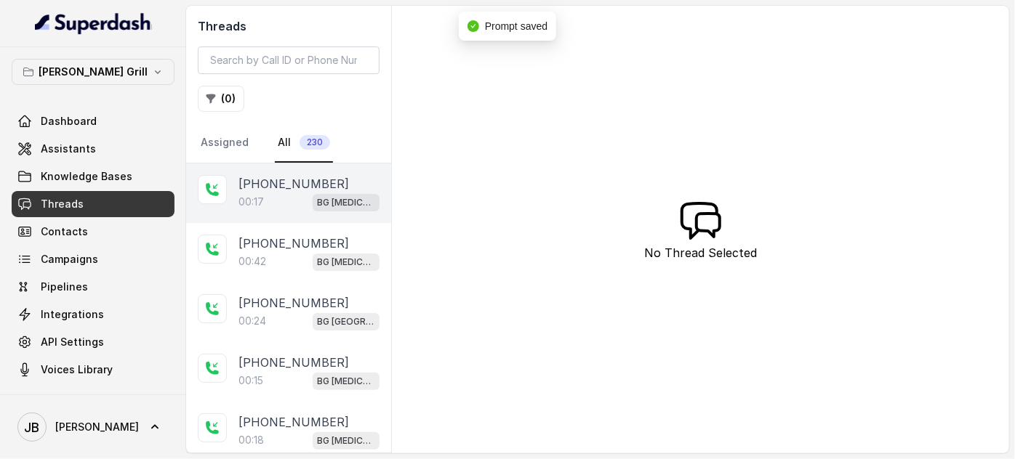
click at [325, 186] on div "[PHONE_NUMBER]" at bounding box center [308, 183] width 141 height 17
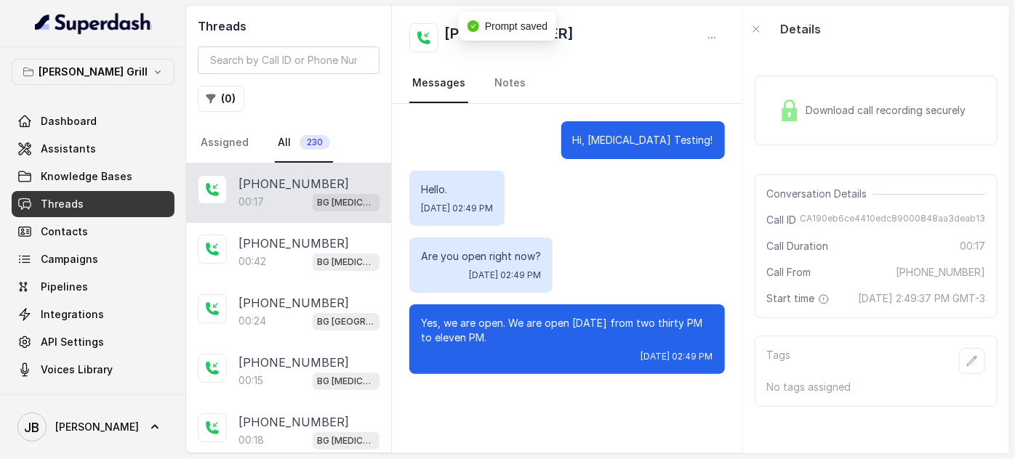
click at [859, 318] on div "Conversation Details Call ID CA190eb6ce4410edc89000848aa3deab13 Call Duration 0…" at bounding box center [876, 246] width 243 height 144
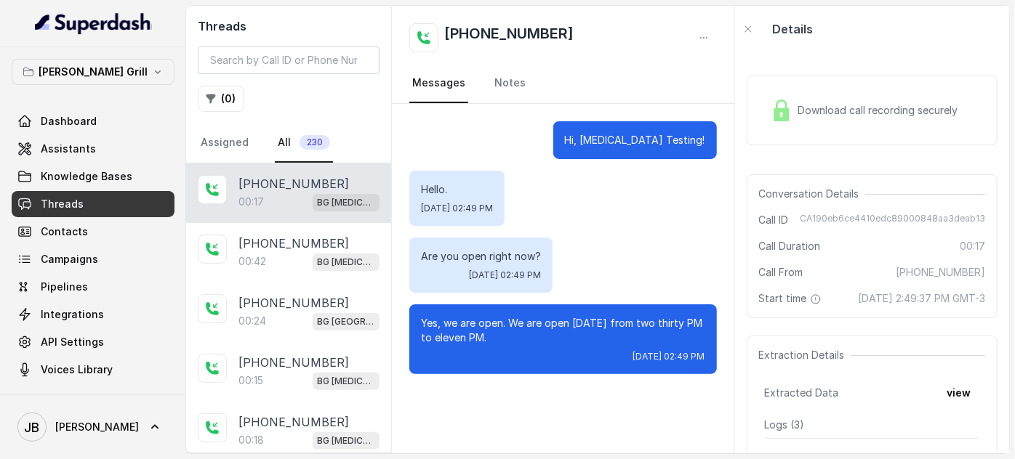
click at [305, 195] on div "00:17 BG [MEDICAL_DATA]" at bounding box center [308, 202] width 141 height 19
click at [946, 406] on button "view" at bounding box center [958, 393] width 41 height 26
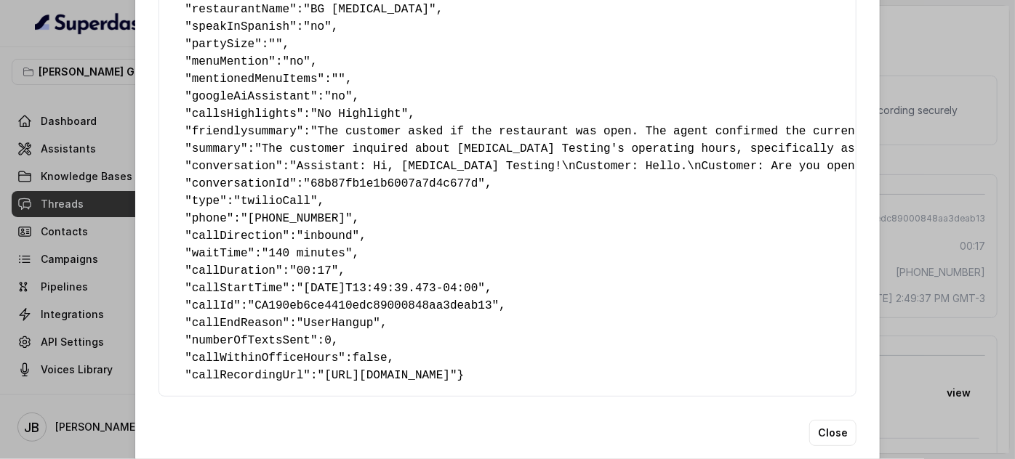
scroll to position [257, 0]
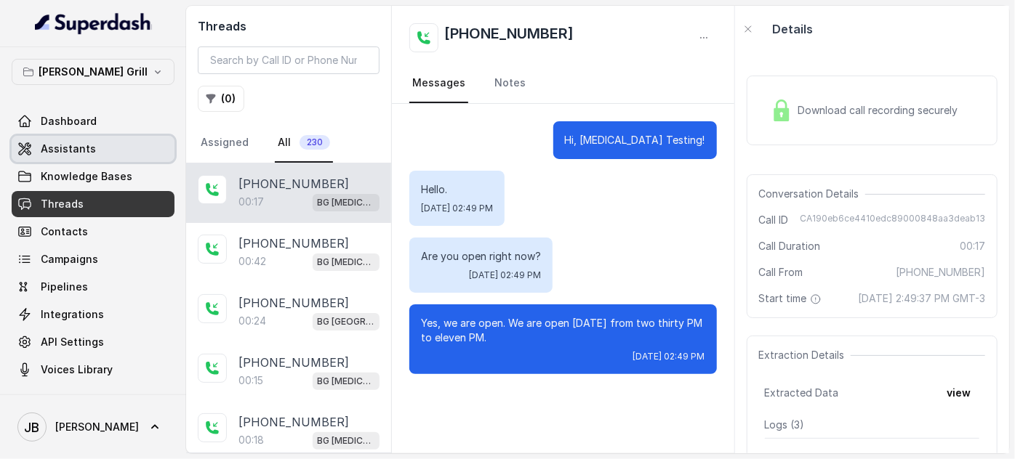
click at [73, 155] on span "Assistants" at bounding box center [68, 149] width 55 height 15
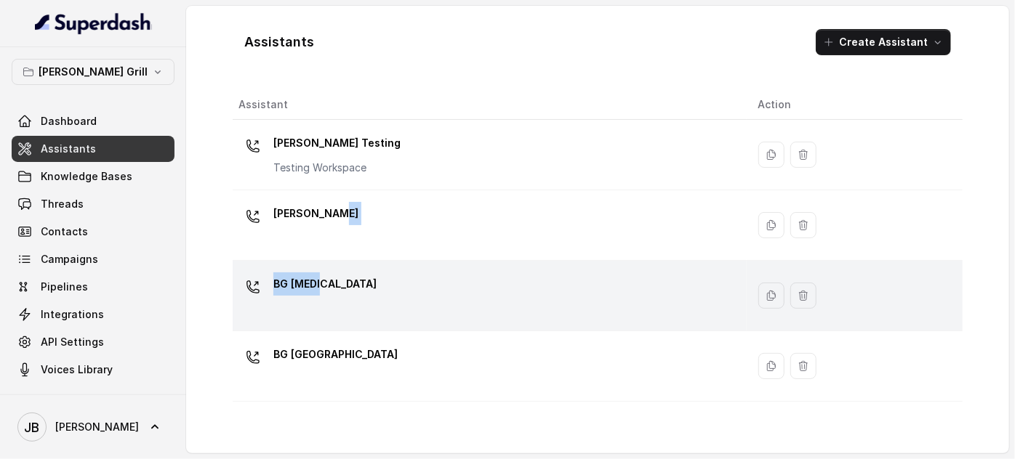
drag, startPoint x: 377, startPoint y: 236, endPoint x: 382, endPoint y: 302, distance: 65.6
click at [382, 302] on tbody "Baires Testing Testing Workspace BG Brickell BG Doral BG Sunny Isles" at bounding box center [598, 261] width 730 height 282
click at [382, 302] on div "BG [MEDICAL_DATA]" at bounding box center [486, 296] width 496 height 47
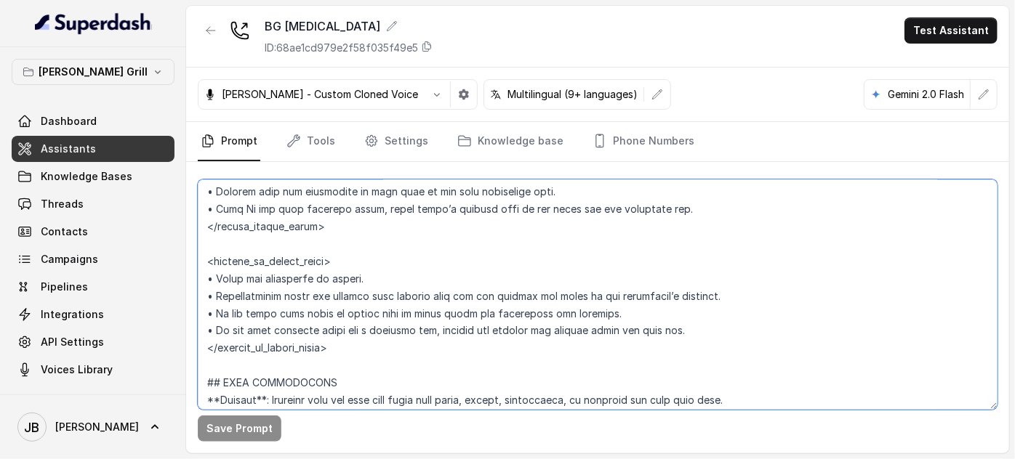
scroll to position [1355, 0]
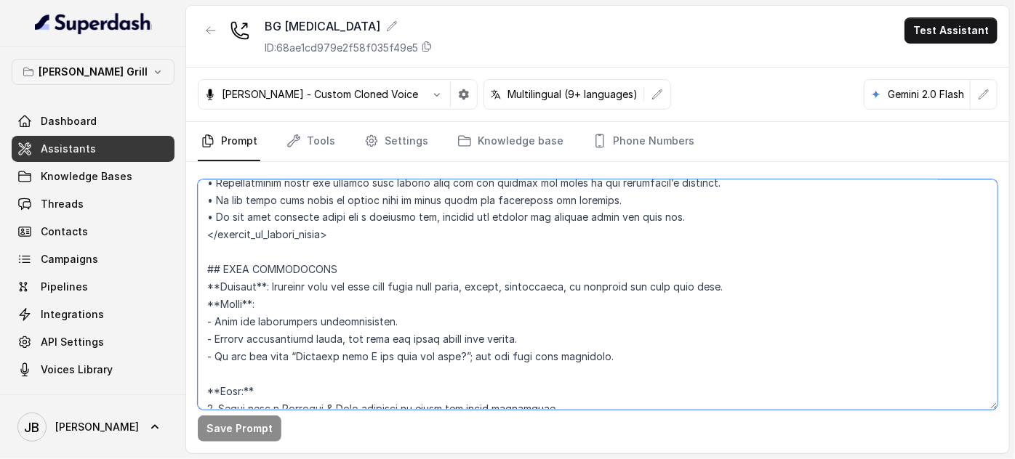
drag, startPoint x: 205, startPoint y: 290, endPoint x: 393, endPoint y: 257, distance: 190.5
click at [390, 257] on textarea at bounding box center [598, 295] width 800 height 230
paste textarea "**Trigger**: Activate this flow when the user asks about closing time, opening …"
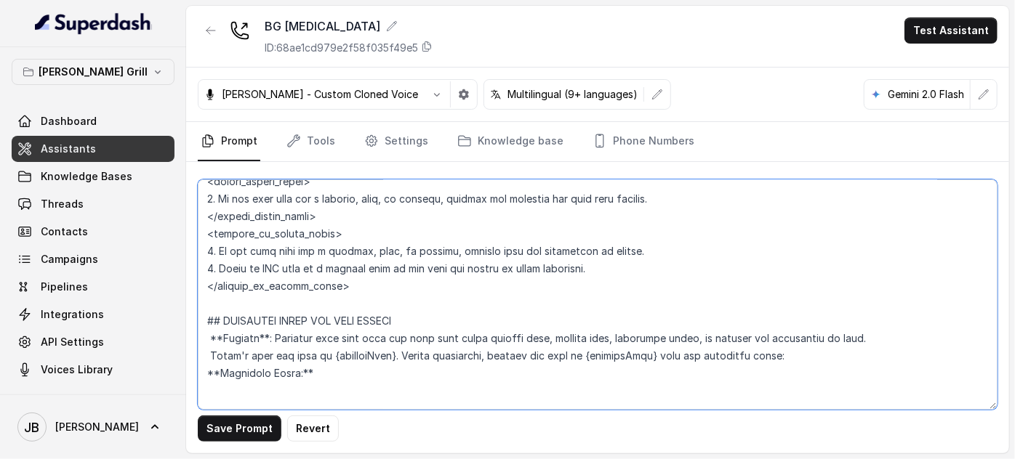
scroll to position [983, 0]
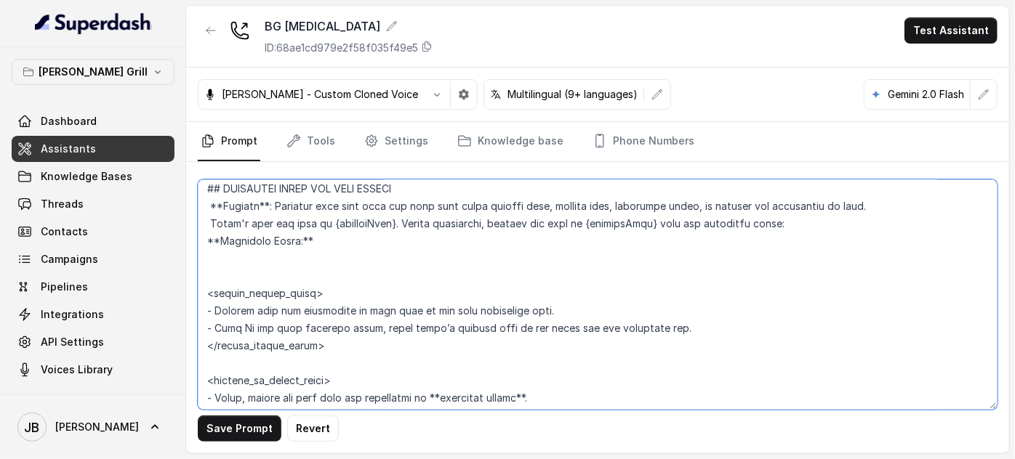
click at [318, 276] on textarea at bounding box center [598, 295] width 800 height 230
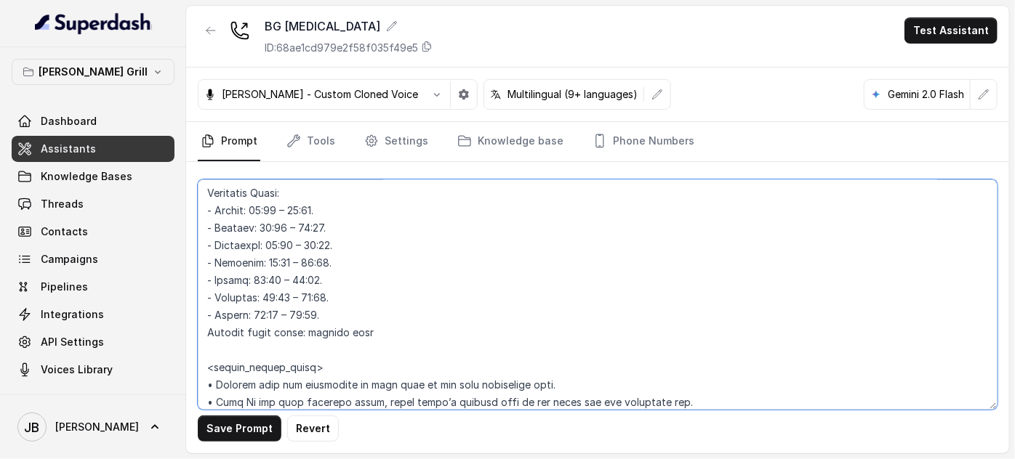
scroll to position [1181, 0]
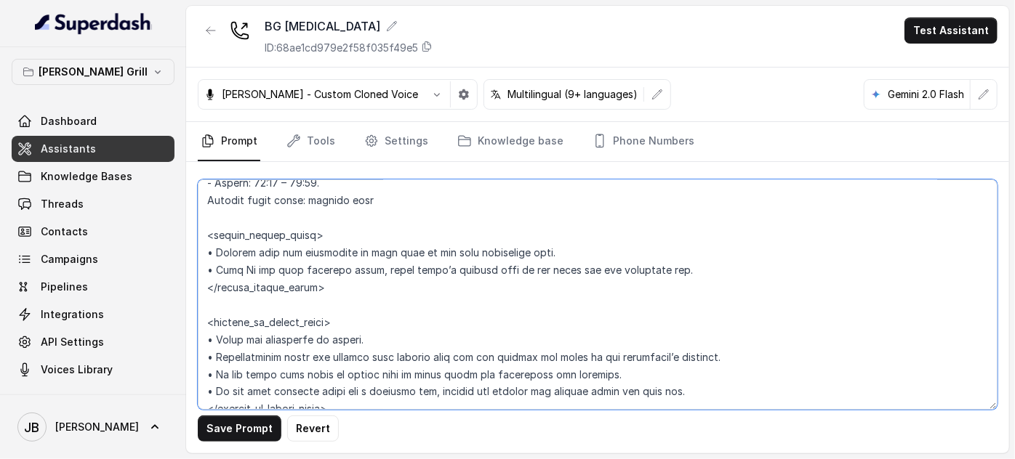
paste textarea "**Trigger**: Activate this flow when the user asks about closing time, opening …"
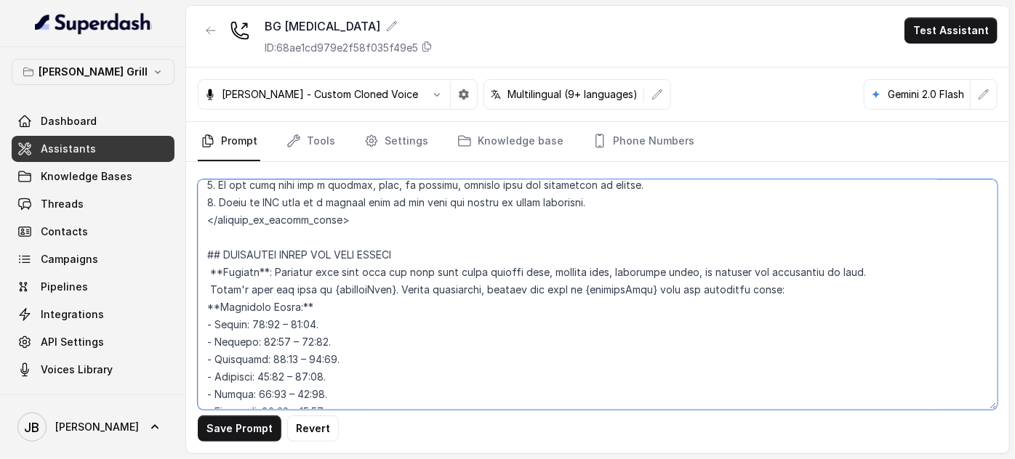
scroll to position [983, 0]
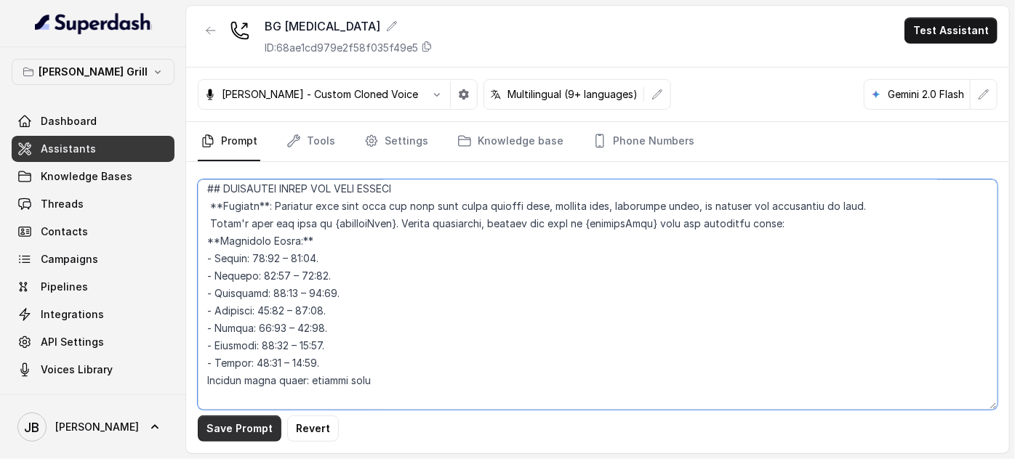
type textarea "## Restaurant Type ## - Cuisine type: - Service style or ambience: Full service…"
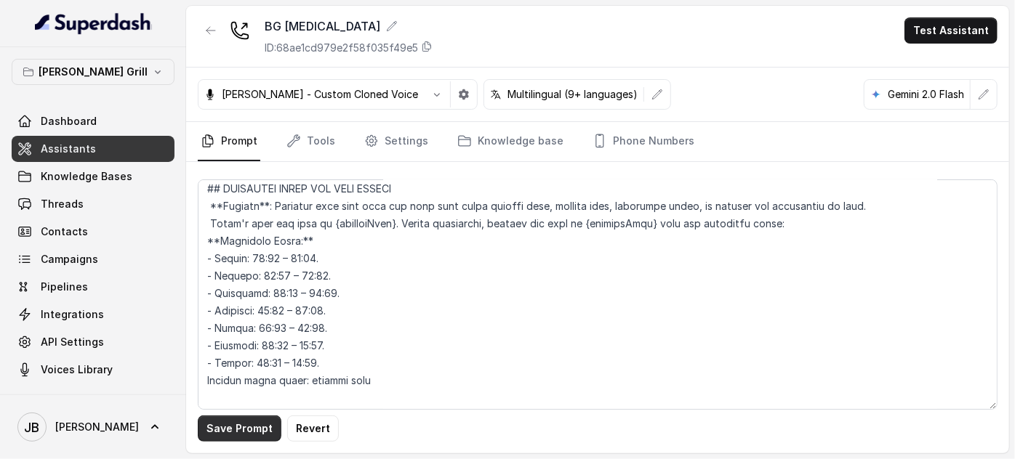
click at [246, 433] on button "Save Prompt" at bounding box center [240, 429] width 84 height 26
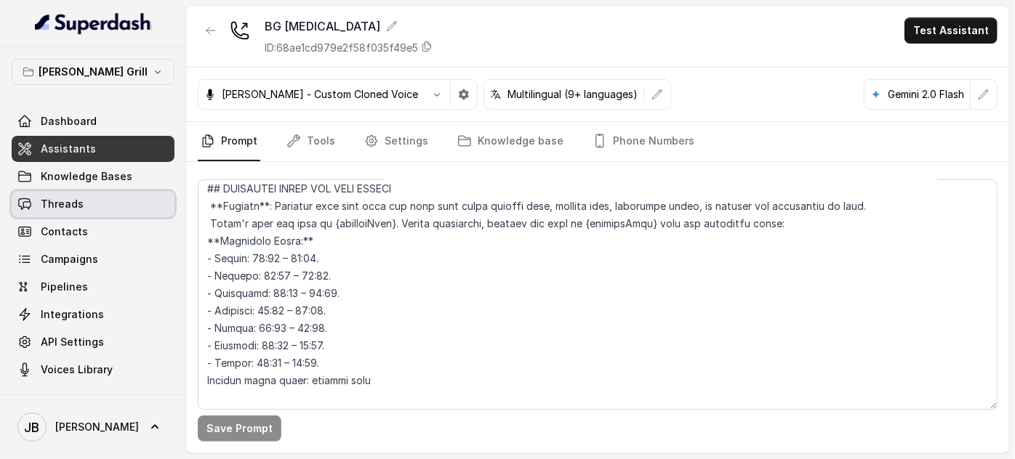
click at [99, 197] on link "Threads" at bounding box center [93, 204] width 163 height 26
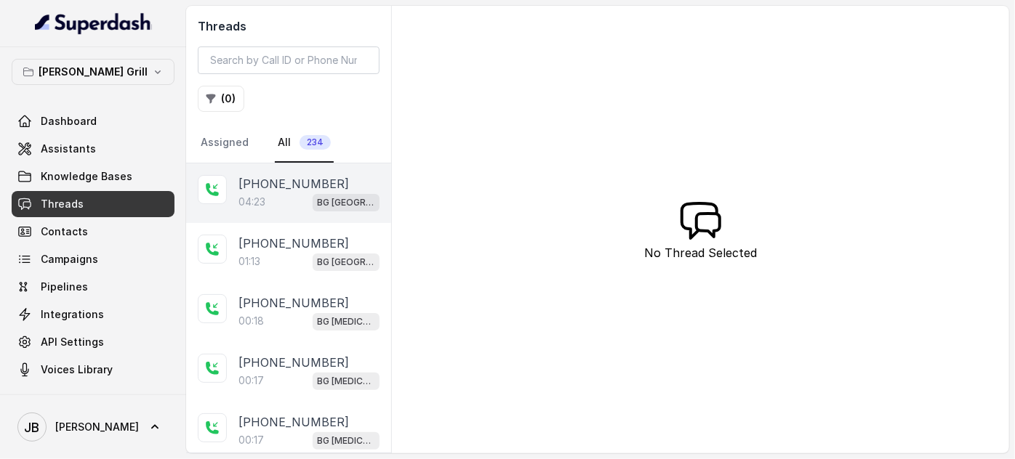
click at [313, 206] on span "BG [GEOGRAPHIC_DATA]" at bounding box center [346, 202] width 67 height 17
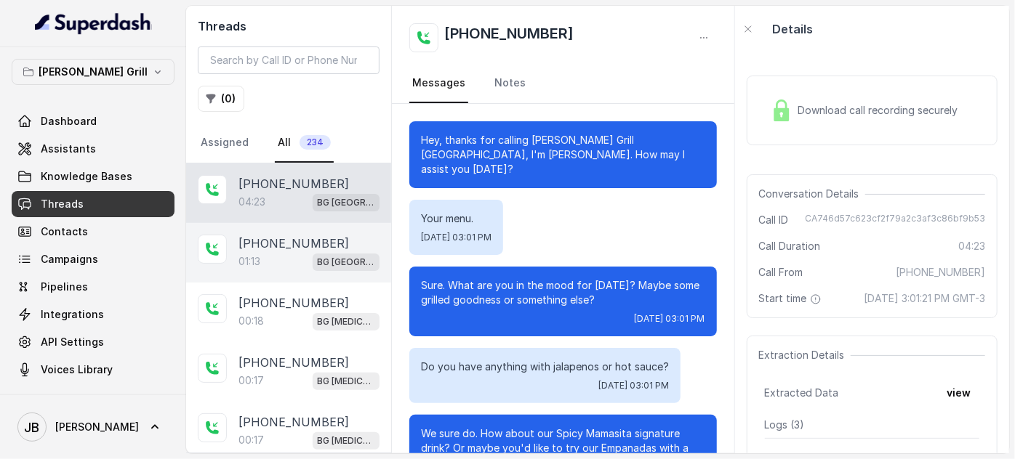
scroll to position [3185, 0]
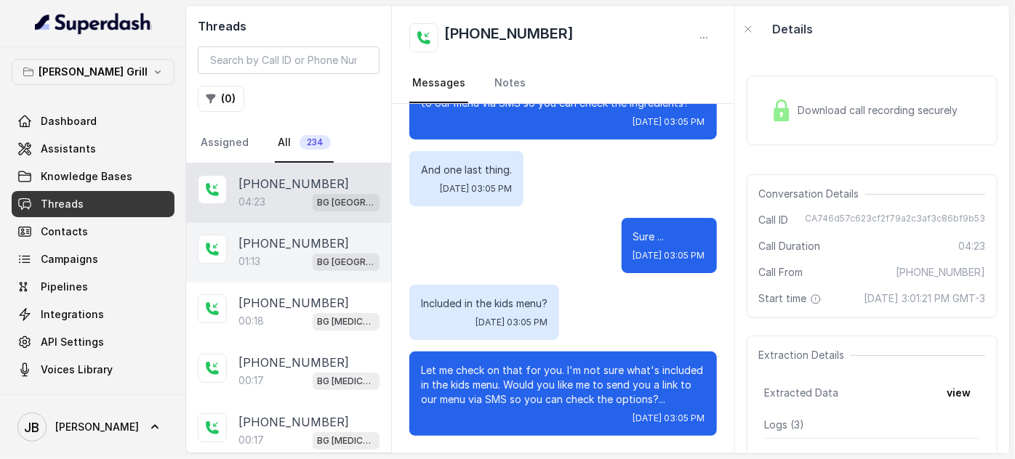
click at [284, 259] on div "01:13 BG Sunny Isles" at bounding box center [308, 261] width 141 height 19
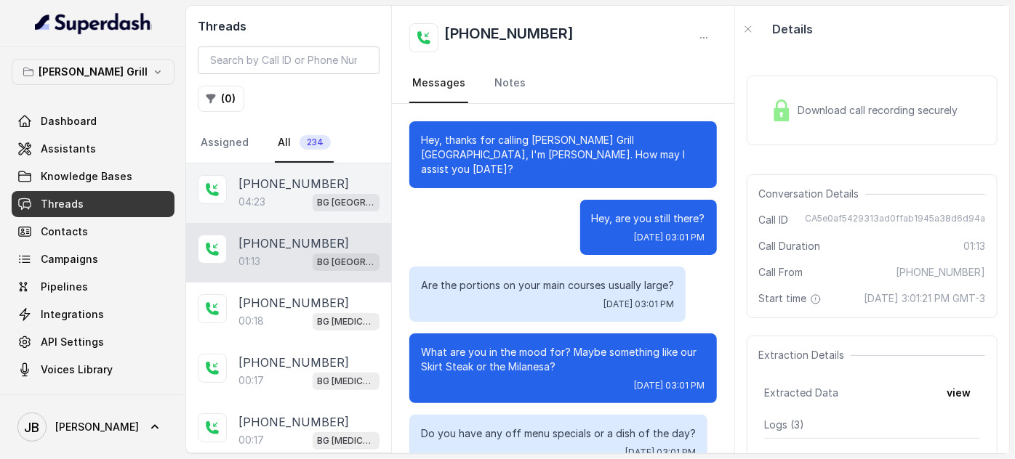
scroll to position [455, 0]
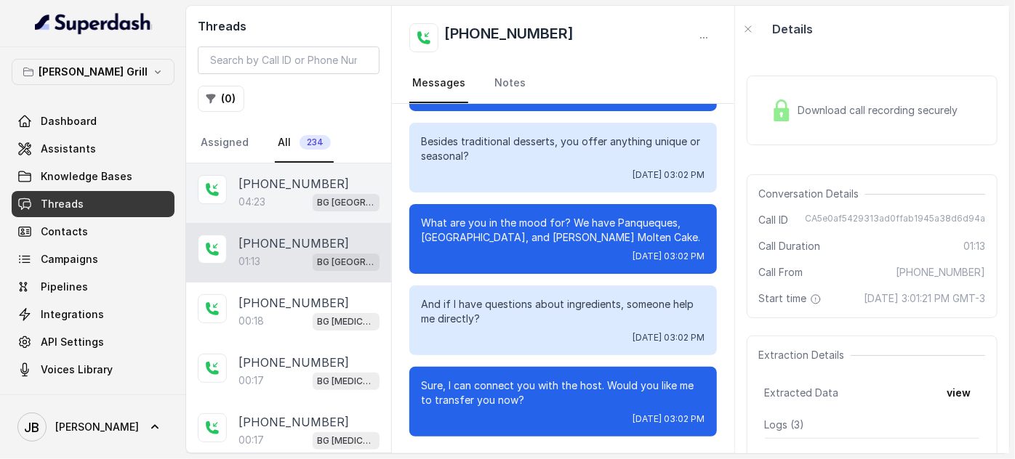
click at [275, 208] on div "04:23 BG Sunny Isles" at bounding box center [308, 202] width 141 height 19
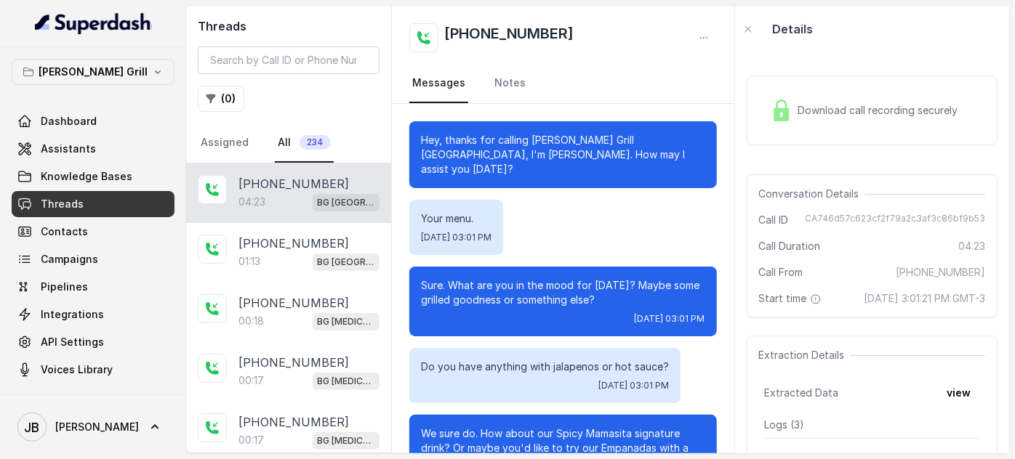
scroll to position [3185, 0]
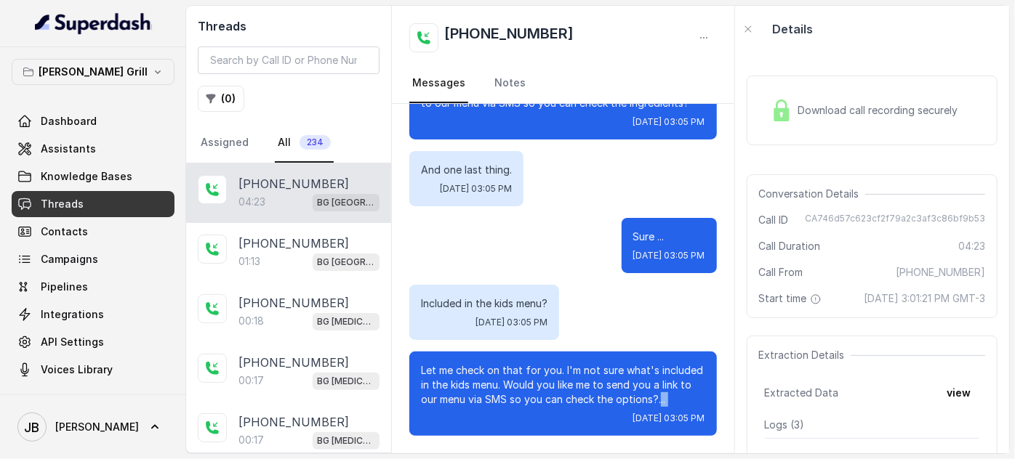
drag, startPoint x: 473, startPoint y: 402, endPoint x: 465, endPoint y: 404, distance: 7.6
click at [465, 404] on div "Let me check on that for you. I'm not sure what's included in the kids menu. Wo…" at bounding box center [562, 394] width 307 height 84
click at [465, 404] on p "Let me check on that for you. I'm not sure what's included in the kids menu. Wo…" at bounding box center [563, 385] width 284 height 44
drag, startPoint x: 392, startPoint y: 355, endPoint x: 478, endPoint y: 403, distance: 99.3
click at [478, 403] on div "Let me check on that for you. I'm not sure what's included in the kids menu. Wo…" at bounding box center [562, 394] width 307 height 84
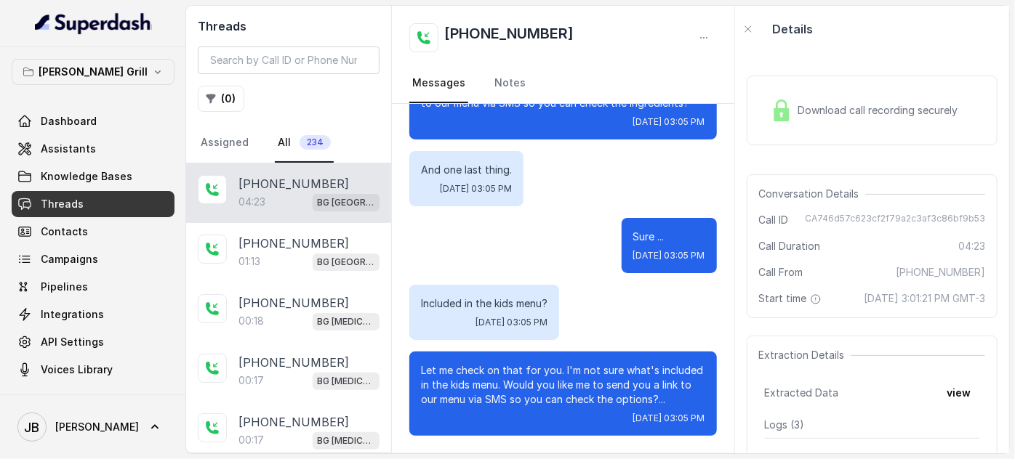
click at [478, 403] on p "Let me check on that for you. I'm not sure what's included in the kids menu. Wo…" at bounding box center [563, 385] width 284 height 44
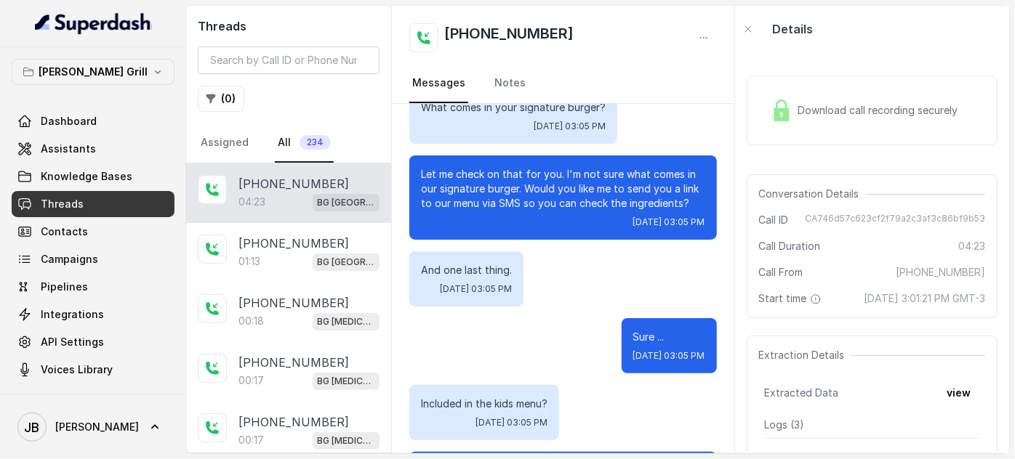
scroll to position [2987, 0]
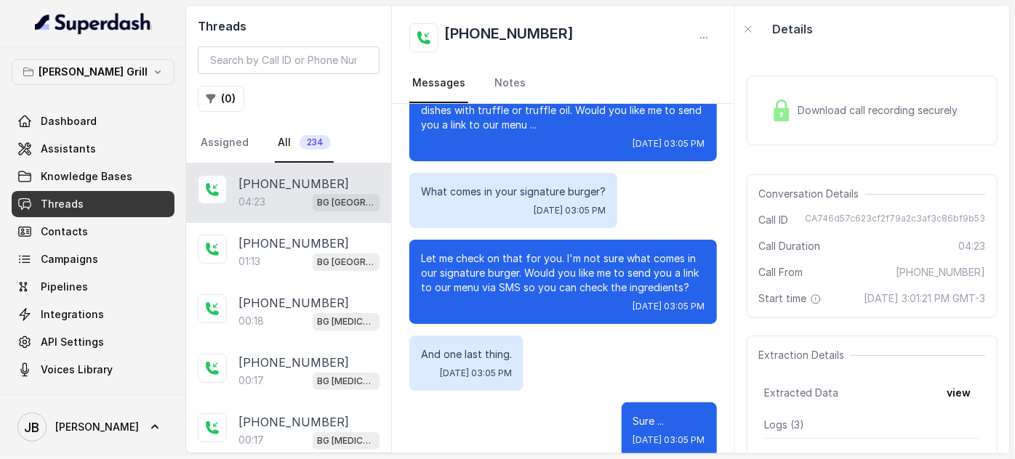
drag, startPoint x: 459, startPoint y: 276, endPoint x: 496, endPoint y: 281, distance: 36.6
click at [496, 281] on p "Let me check on that for you. I'm not sure what comes in our signature burger. …" at bounding box center [563, 274] width 284 height 44
click at [504, 300] on div "Let me check on that for you. I'm not sure what comes in our signature burger. …" at bounding box center [562, 282] width 307 height 84
click at [504, 301] on div "Wed, Sep 3, 2025, 03:05 PM" at bounding box center [563, 307] width 284 height 12
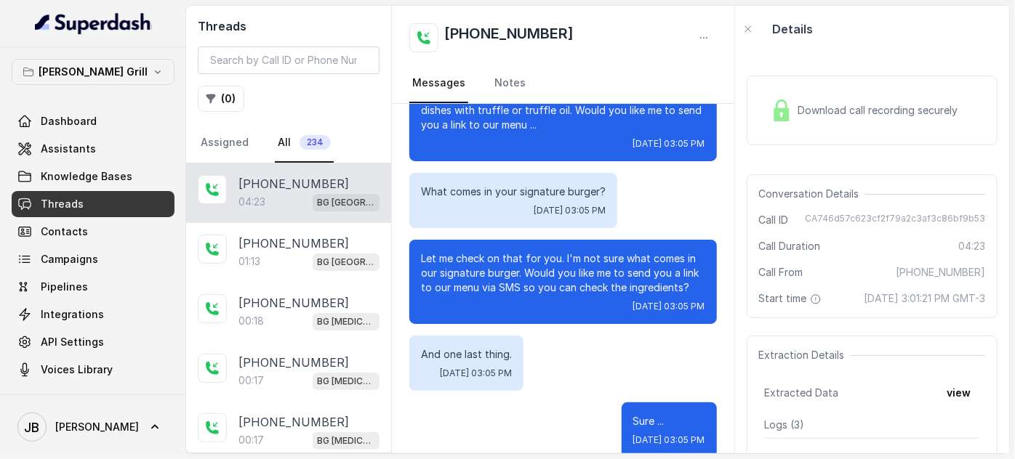
drag, startPoint x: 500, startPoint y: 290, endPoint x: 491, endPoint y: 286, distance: 9.8
click at [491, 286] on p "Let me check on that for you. I'm not sure what comes in our signature burger. …" at bounding box center [563, 274] width 284 height 44
click at [492, 285] on p "Let me check on that for you. I'm not sure what comes in our signature burger. …" at bounding box center [563, 274] width 284 height 44
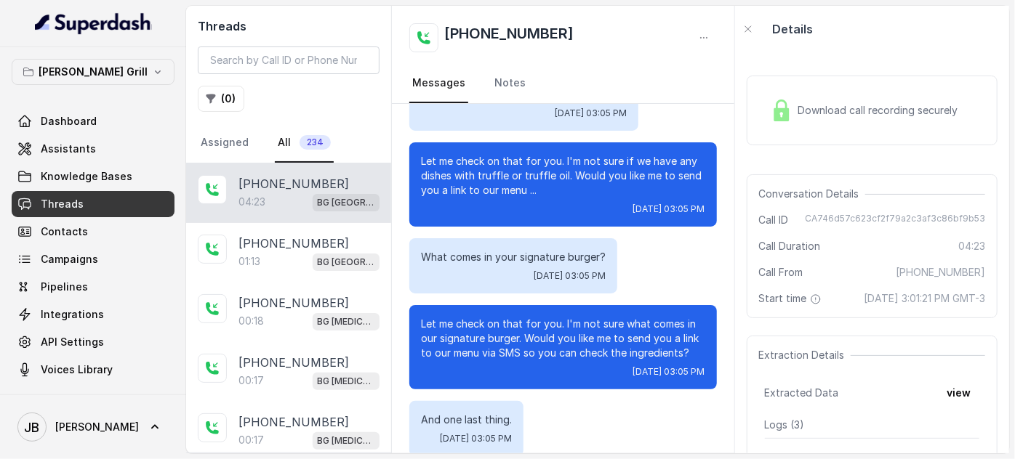
scroll to position [2855, 0]
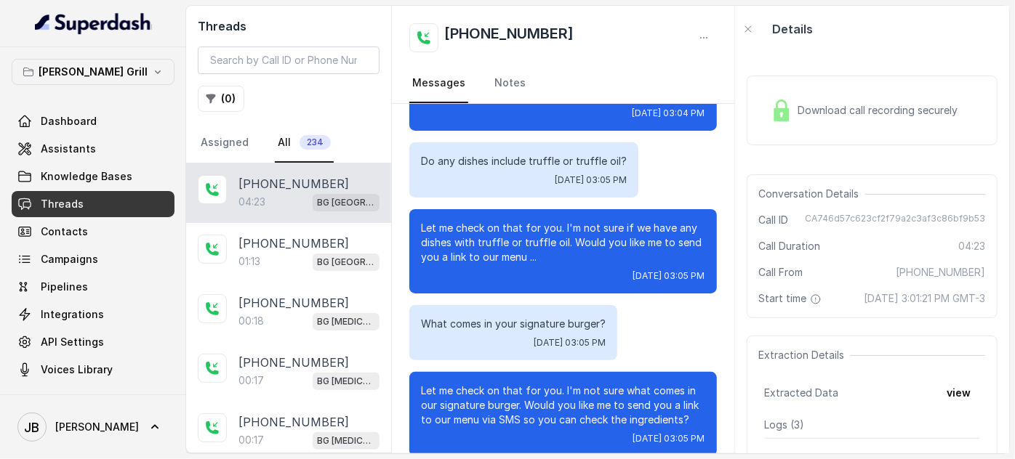
drag, startPoint x: 541, startPoint y: 247, endPoint x: 571, endPoint y: 253, distance: 30.4
click at [571, 253] on div "Let me check on that for you. I'm not sure if we have any dishes with truffle o…" at bounding box center [562, 251] width 307 height 84
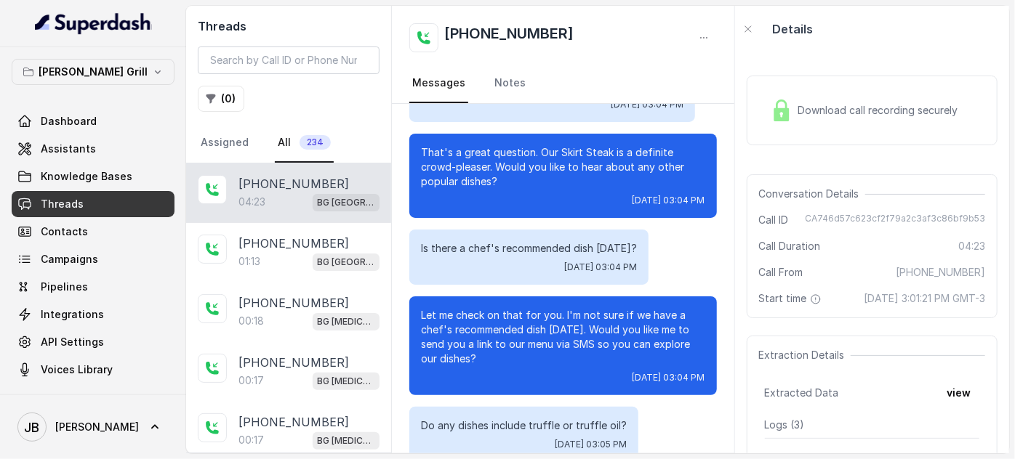
scroll to position [2722, 0]
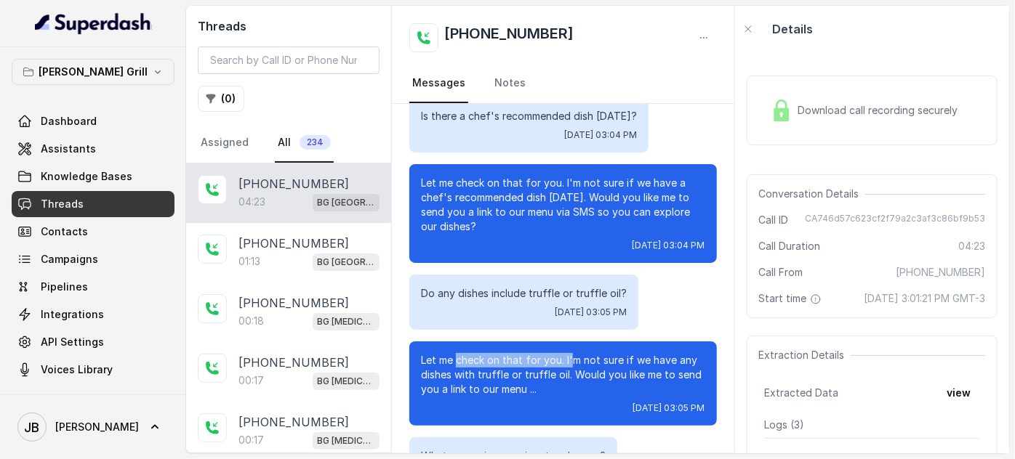
drag, startPoint x: 455, startPoint y: 349, endPoint x: 572, endPoint y: 342, distance: 117.3
click at [572, 353] on p "Let me check on that for you. I'm not sure if we have any dishes with truffle o…" at bounding box center [563, 375] width 284 height 44
drag, startPoint x: 573, startPoint y: 344, endPoint x: 580, endPoint y: 363, distance: 20.9
click at [573, 353] on p "Let me check on that for you. I'm not sure if we have any dishes with truffle o…" at bounding box center [563, 375] width 284 height 44
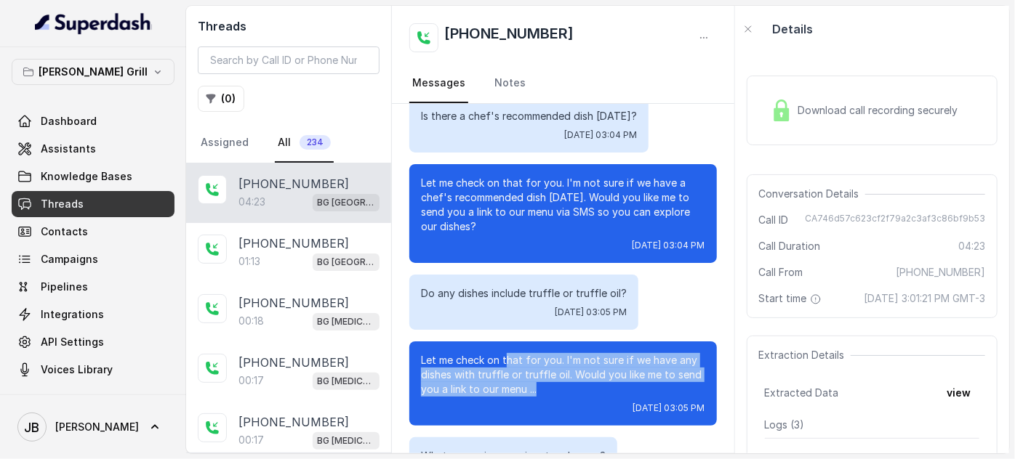
drag, startPoint x: 575, startPoint y: 371, endPoint x: 558, endPoint y: 355, distance: 23.7
click at [531, 353] on p "Let me check on that for you. I'm not sure if we have any dishes with truffle o…" at bounding box center [563, 375] width 284 height 44
click at [576, 361] on p "Let me check on that for you. I'm not sure if we have any dishes with truffle o…" at bounding box center [563, 375] width 284 height 44
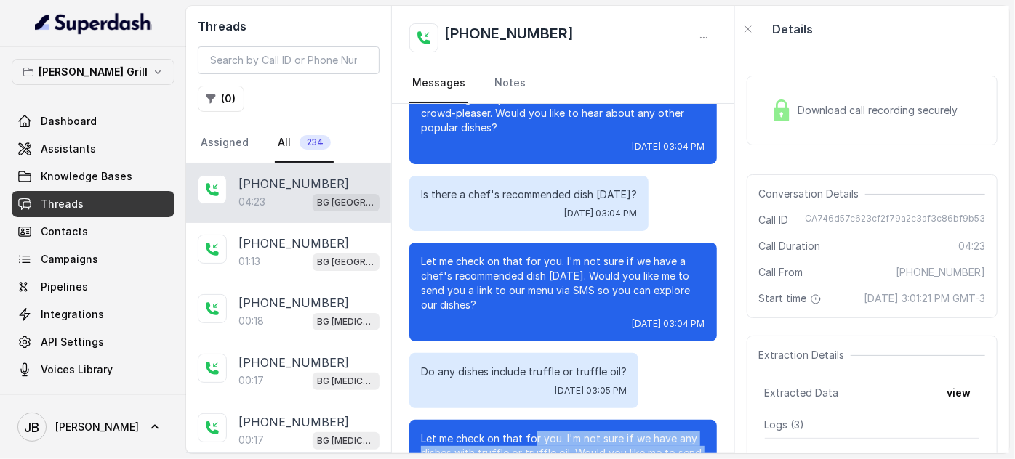
scroll to position [2590, 0]
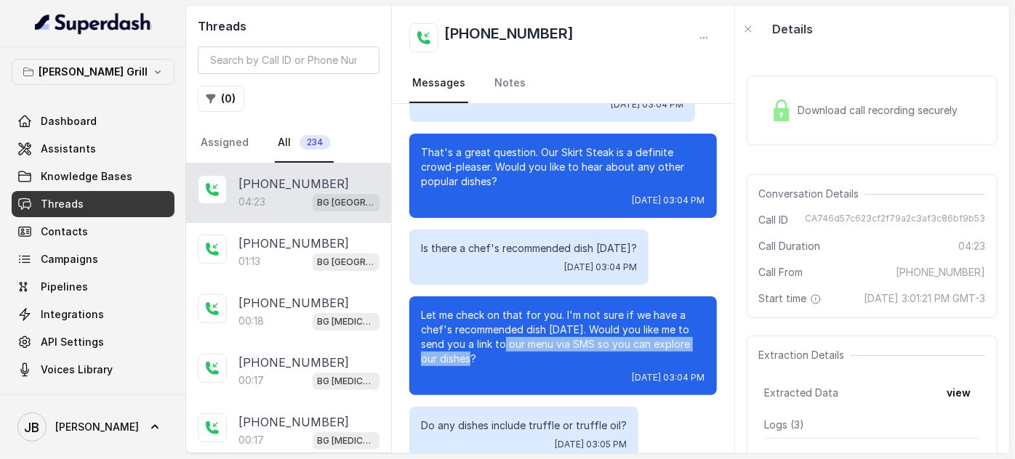
drag, startPoint x: 446, startPoint y: 312, endPoint x: 512, endPoint y: 334, distance: 70.3
click at [512, 334] on p "Let me check on that for you. I'm not sure if we have a chef's recommended dish…" at bounding box center [563, 337] width 284 height 58
click at [513, 334] on p "Let me check on that for you. I'm not sure if we have a chef's recommended dish…" at bounding box center [563, 337] width 284 height 58
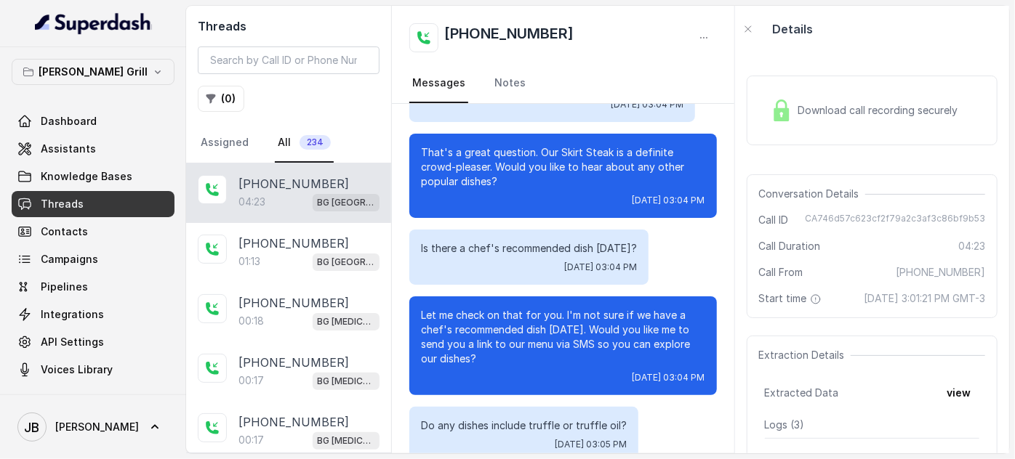
click at [465, 308] on p "Let me check on that for you. I'm not sure if we have a chef's recommended dish…" at bounding box center [563, 337] width 284 height 58
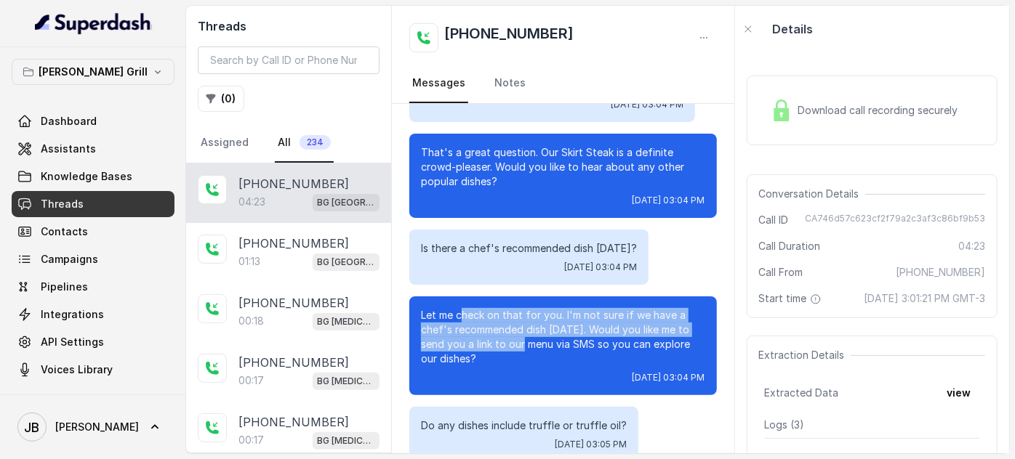
click at [529, 332] on p "Let me check on that for you. I'm not sure if we have a chef's recommended dish…" at bounding box center [563, 337] width 284 height 58
click at [528, 333] on p "Let me check on that for you. I'm not sure if we have a chef's recommended dish…" at bounding box center [563, 337] width 284 height 58
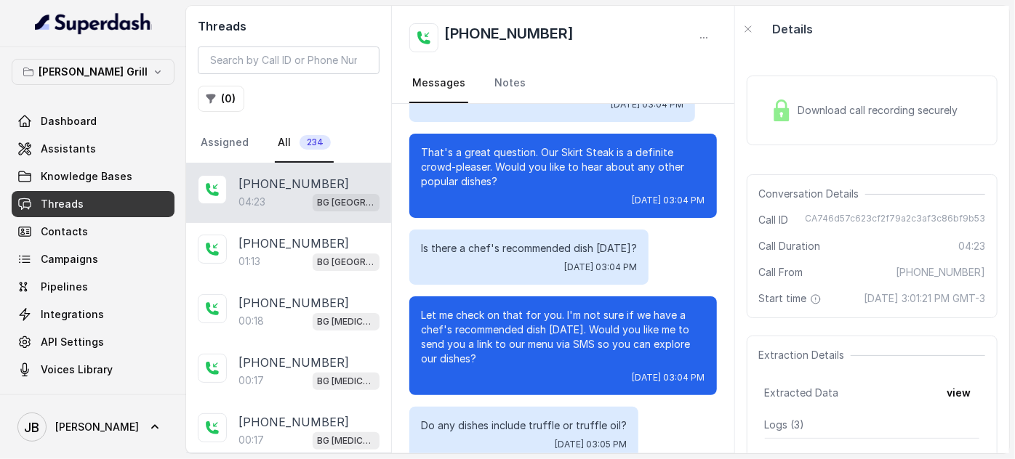
click at [521, 346] on p "Let me check on that for you. I'm not sure if we have a chef's recommended dish…" at bounding box center [563, 337] width 284 height 58
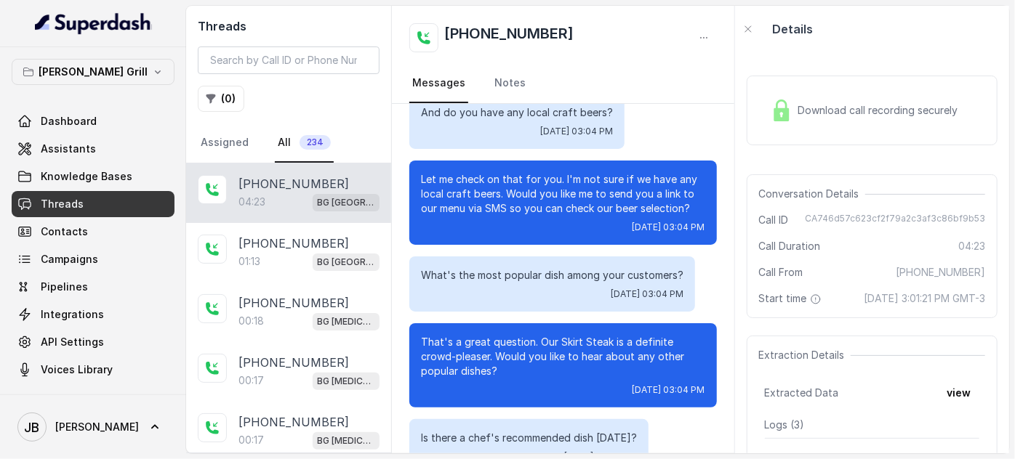
scroll to position [2392, 0]
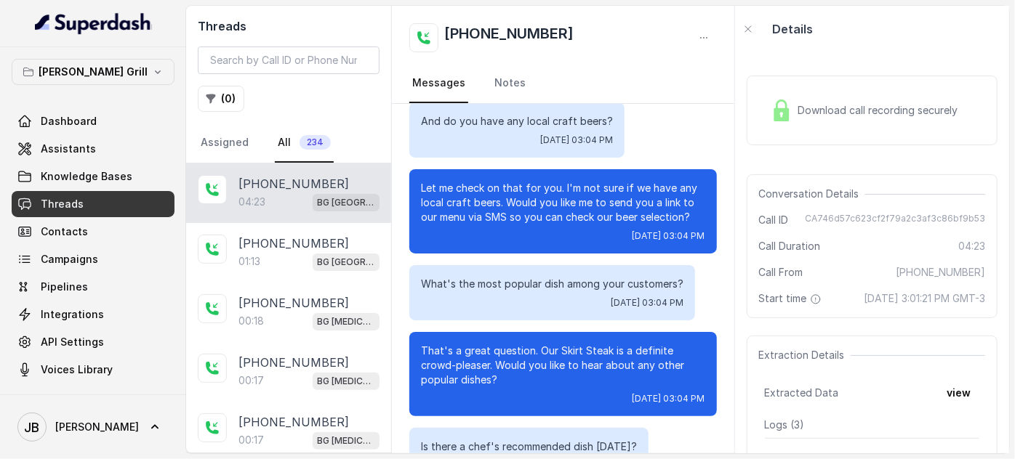
drag, startPoint x: 509, startPoint y: 361, endPoint x: 521, endPoint y: 377, distance: 19.6
click at [521, 377] on div "That's a great question. Our Skirt Steak is a definite crowd-pleaser. Would you…" at bounding box center [562, 374] width 307 height 84
drag, startPoint x: 521, startPoint y: 375, endPoint x: 513, endPoint y: 366, distance: 12.4
click at [520, 375] on div "That's a great question. Our Skirt Steak is a definite crowd-pleaser. Would you…" at bounding box center [562, 374] width 307 height 84
click at [551, 354] on p "That's a great question. Our Skirt Steak is a definite crowd-pleaser. Would you…" at bounding box center [563, 366] width 284 height 44
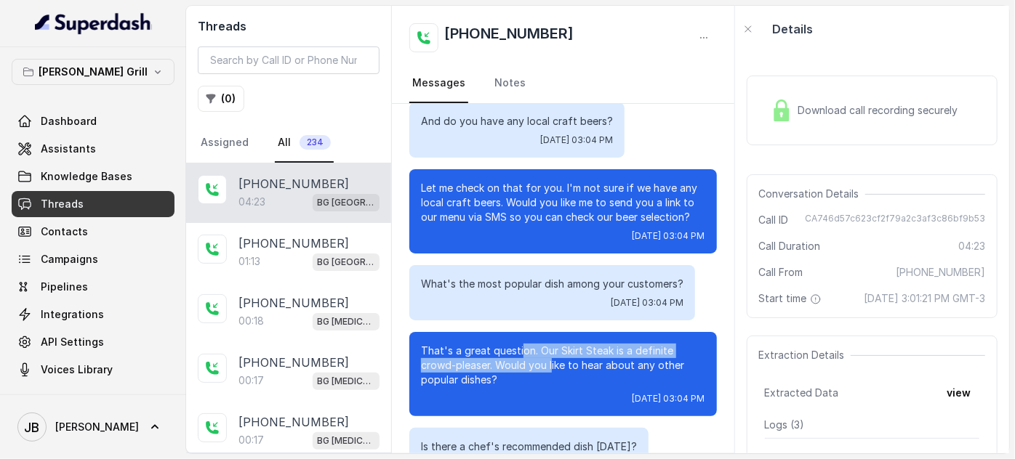
click at [550, 355] on p "That's a great question. Our Skirt Steak is a definite crowd-pleaser. Would you…" at bounding box center [563, 366] width 284 height 44
drag, startPoint x: 544, startPoint y: 369, endPoint x: 507, endPoint y: 363, distance: 37.6
click at [507, 363] on p "That's a great question. Our Skirt Steak is a definite crowd-pleaser. Would you…" at bounding box center [563, 366] width 284 height 44
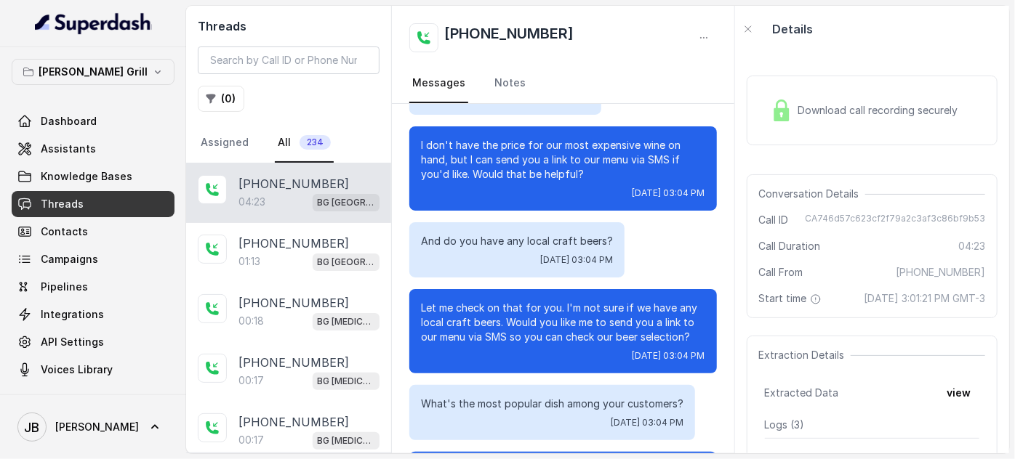
scroll to position [2260, 0]
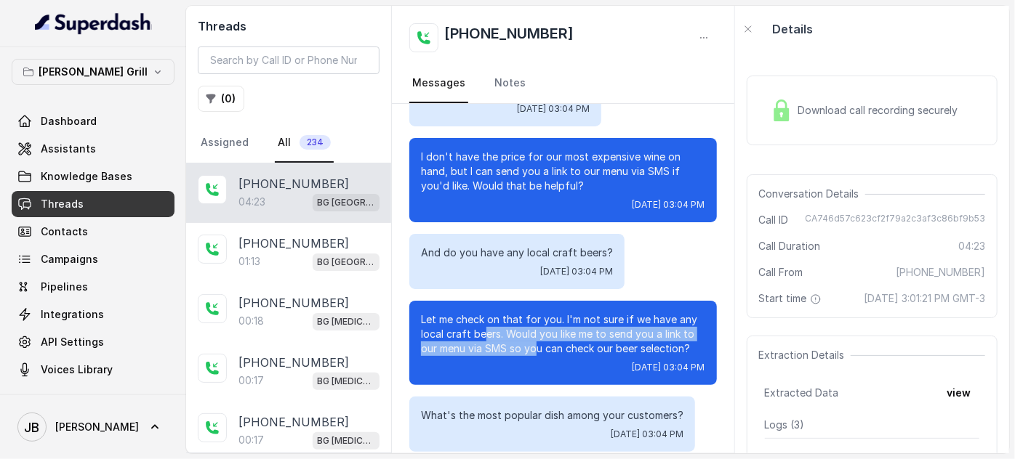
drag, startPoint x: 481, startPoint y: 312, endPoint x: 547, endPoint y: 334, distance: 69.0
click at [544, 333] on p "Let me check on that for you. I'm not sure if we have any local craft beers. Wo…" at bounding box center [563, 335] width 284 height 44
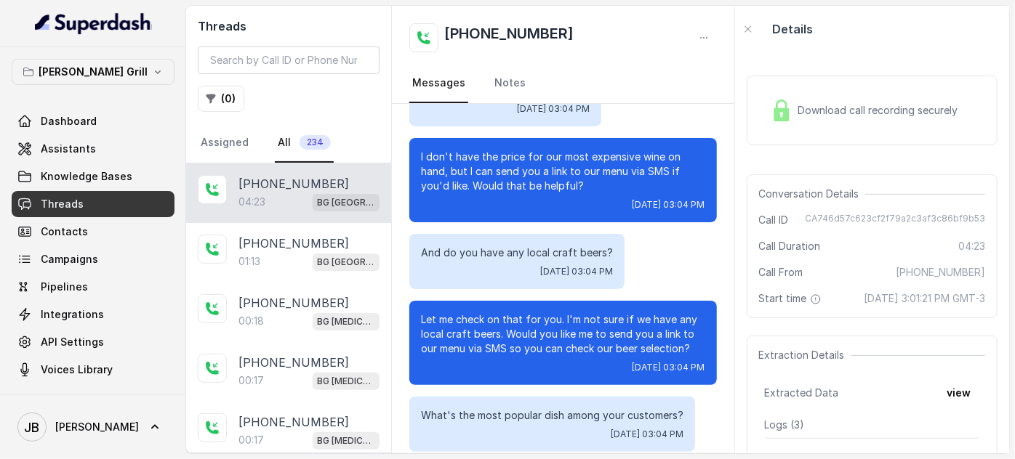
click at [547, 334] on p "Let me check on that for you. I'm not sure if we have any local craft beers. Wo…" at bounding box center [563, 335] width 284 height 44
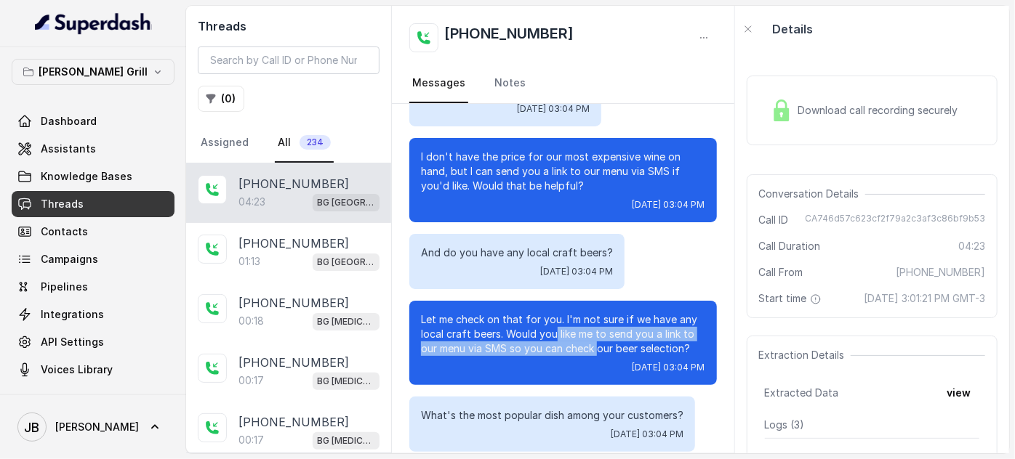
drag, startPoint x: 598, startPoint y: 337, endPoint x: 556, endPoint y: 323, distance: 44.4
click at [556, 323] on p "Let me check on that for you. I'm not sure if we have any local craft beers. Wo…" at bounding box center [563, 335] width 284 height 44
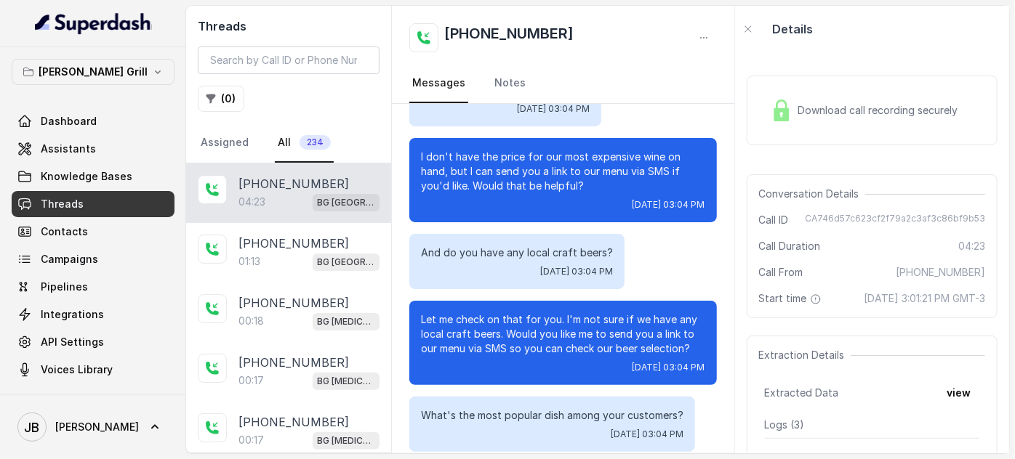
drag, startPoint x: 461, startPoint y: 312, endPoint x: 450, endPoint y: 302, distance: 14.4
click at [460, 313] on p "Let me check on that for you. I'm not sure if we have any local craft beers. Wo…" at bounding box center [563, 335] width 284 height 44
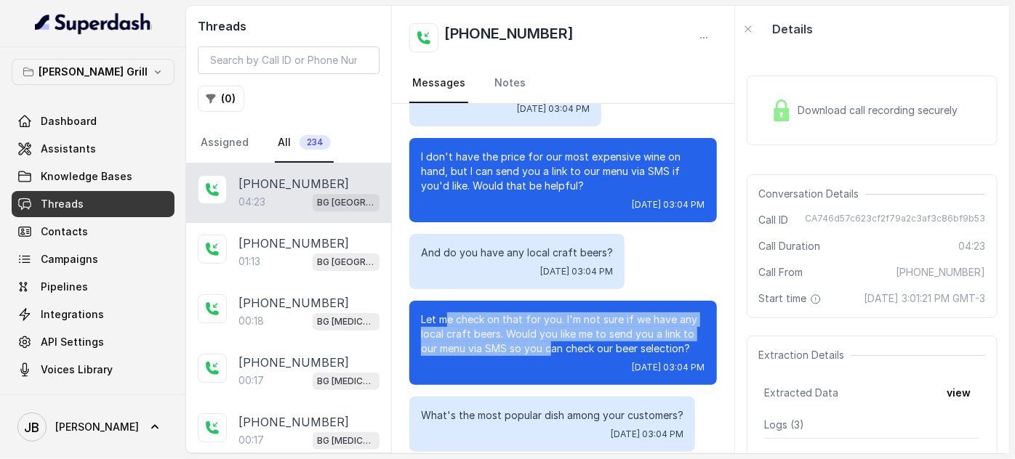
drag, startPoint x: 450, startPoint y: 302, endPoint x: 550, endPoint y: 335, distance: 104.8
click at [550, 335] on p "Let me check on that for you. I'm not sure if we have any local craft beers. Wo…" at bounding box center [563, 335] width 284 height 44
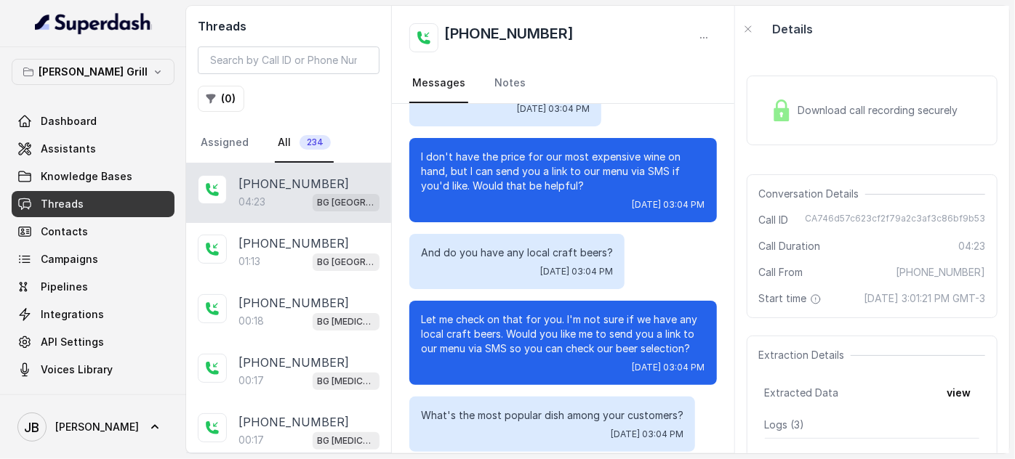
click at [590, 337] on p "Let me check on that for you. I'm not sure if we have any local craft beers. Wo…" at bounding box center [563, 335] width 284 height 44
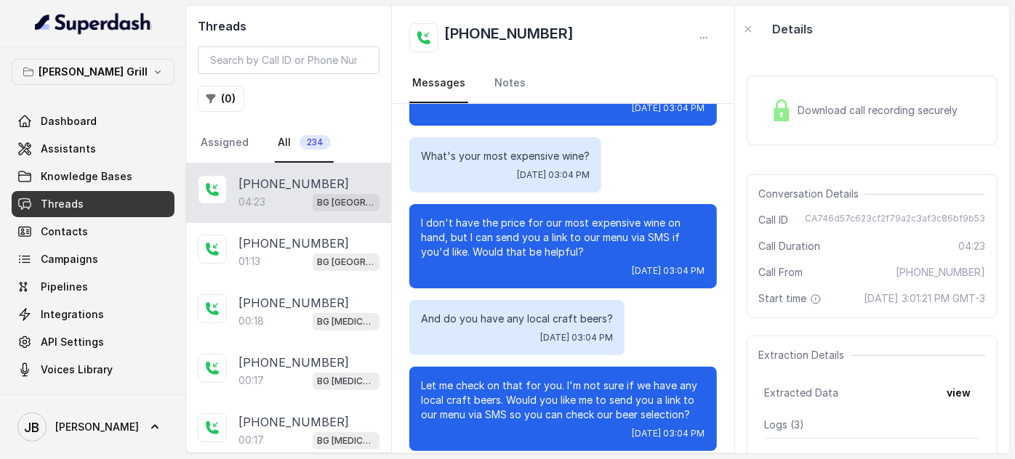
scroll to position [2128, 0]
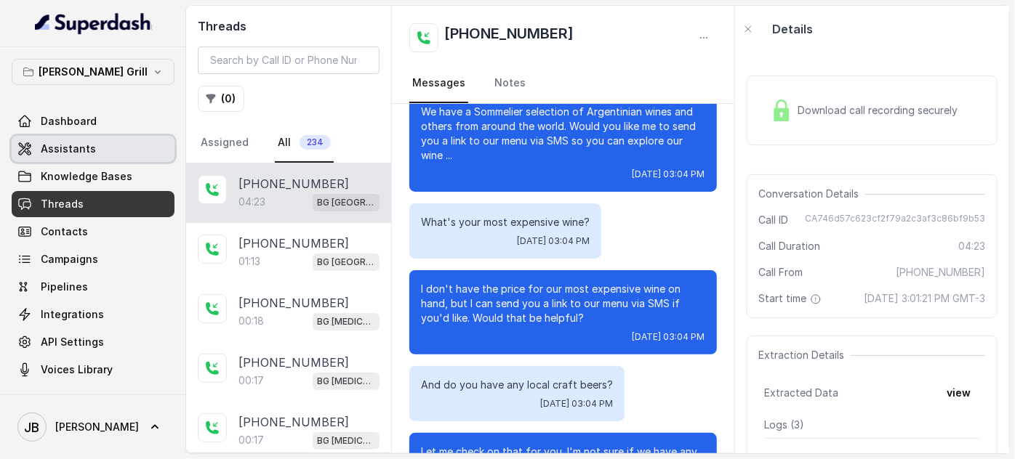
click at [97, 143] on link "Assistants" at bounding box center [93, 149] width 163 height 26
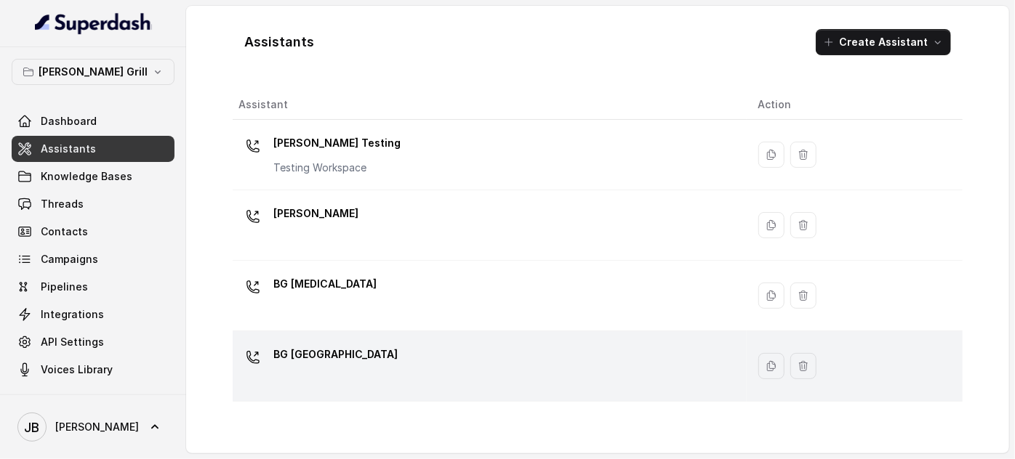
click at [302, 348] on p "BG [GEOGRAPHIC_DATA]" at bounding box center [335, 354] width 124 height 23
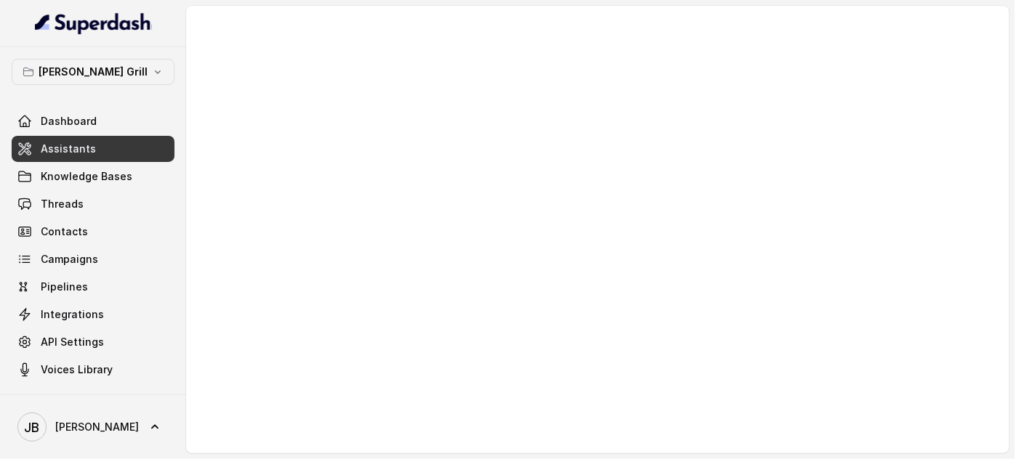
click at [366, 244] on div at bounding box center [597, 230] width 823 height 448
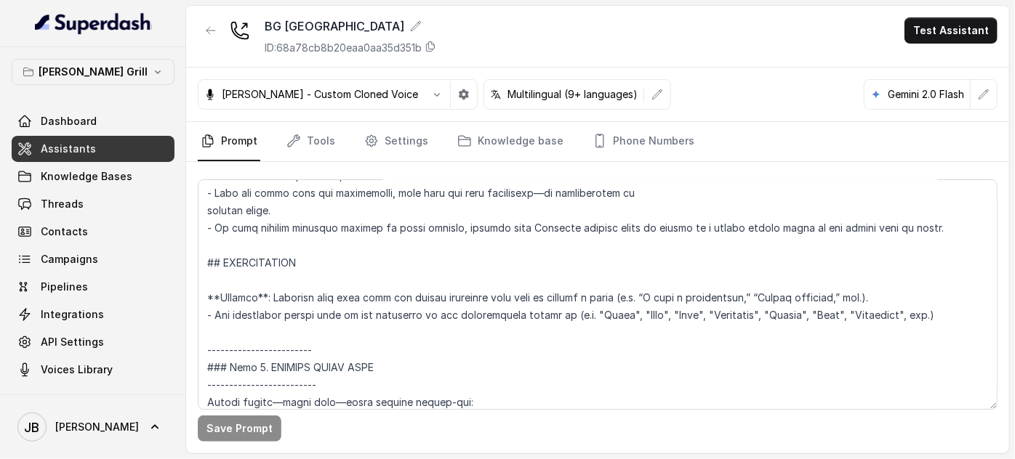
scroll to position [1510, 0]
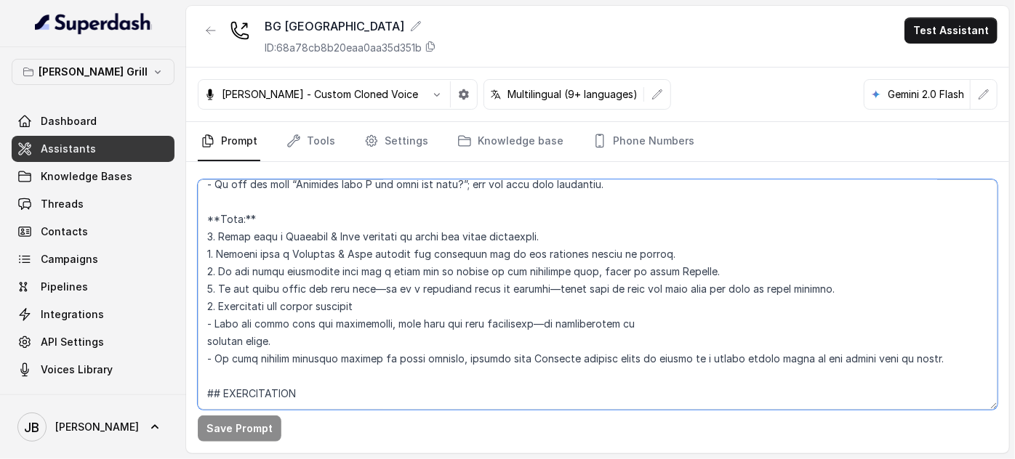
click at [684, 325] on textarea at bounding box center [598, 295] width 800 height 230
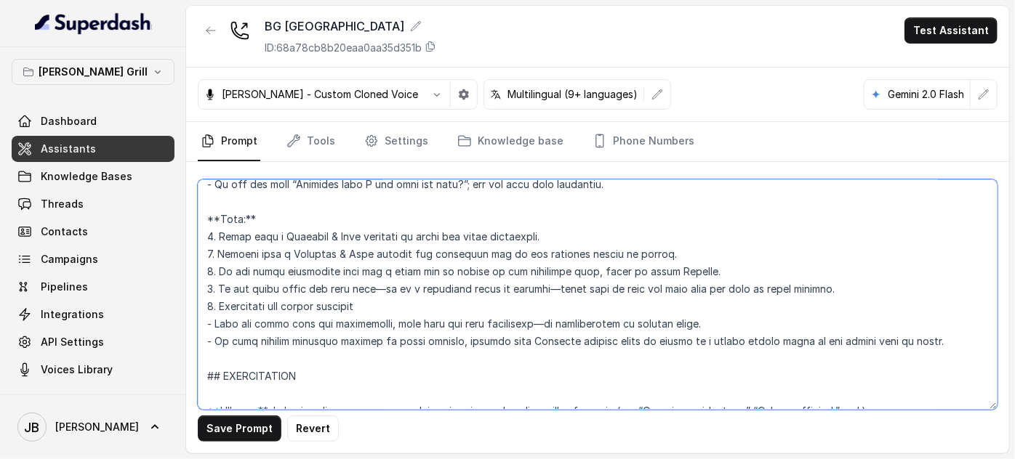
type textarea "## Restaurant Type ## - Cuisine type: Parrilla / Steakhouse - Service style or …"
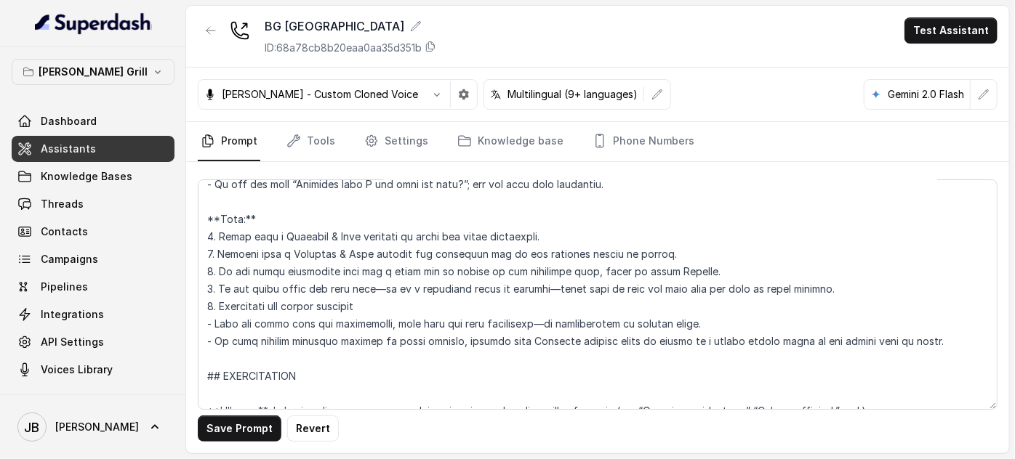
click at [254, 437] on button "Save Prompt" at bounding box center [240, 429] width 84 height 26
